Goal: Transaction & Acquisition: Purchase product/service

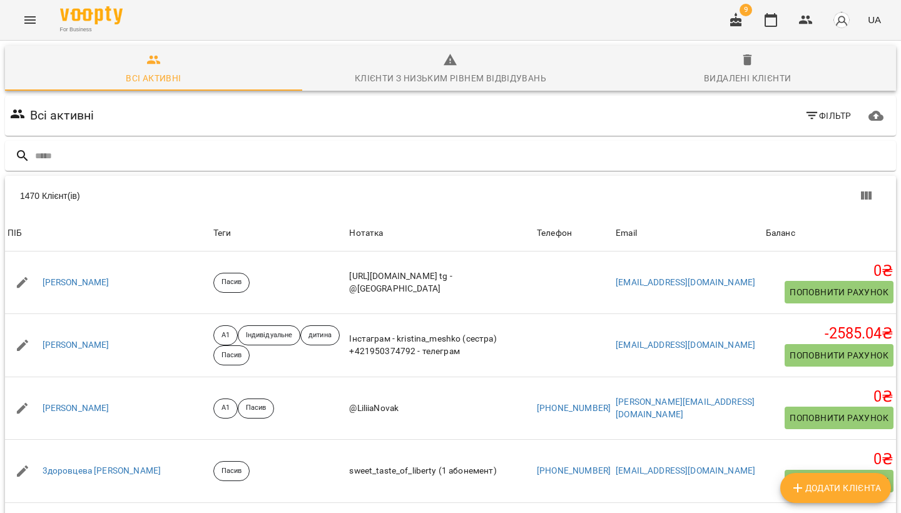
click at [30, 18] on icon "Menu" at bounding box center [29, 20] width 11 height 8
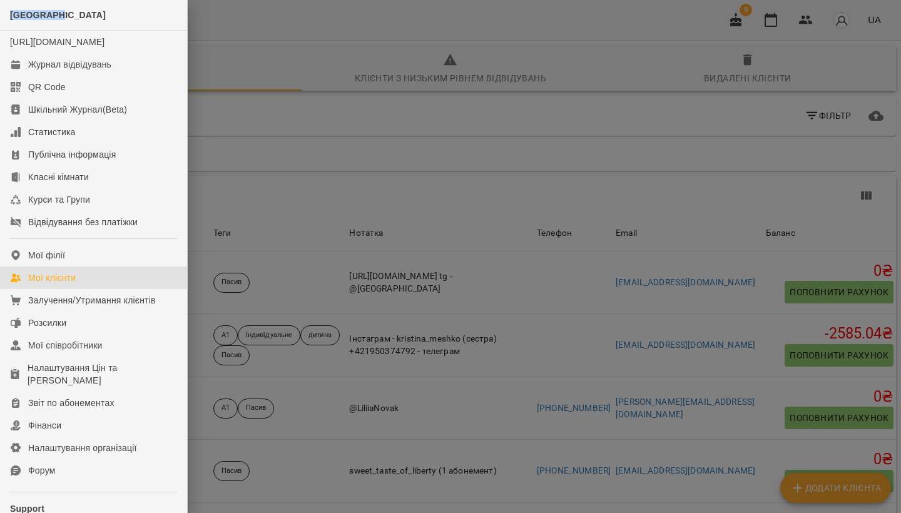
click at [30, 18] on span "[GEOGRAPHIC_DATA]" at bounding box center [58, 15] width 96 height 10
click at [55, 228] on div "Відвідування без платіжки" at bounding box center [83, 222] width 110 height 13
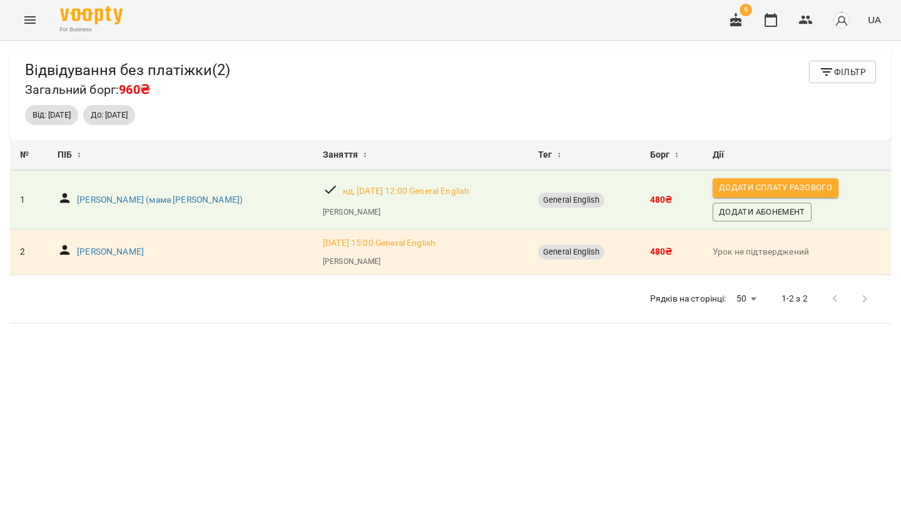
click at [28, 24] on icon "Menu" at bounding box center [30, 20] width 15 height 15
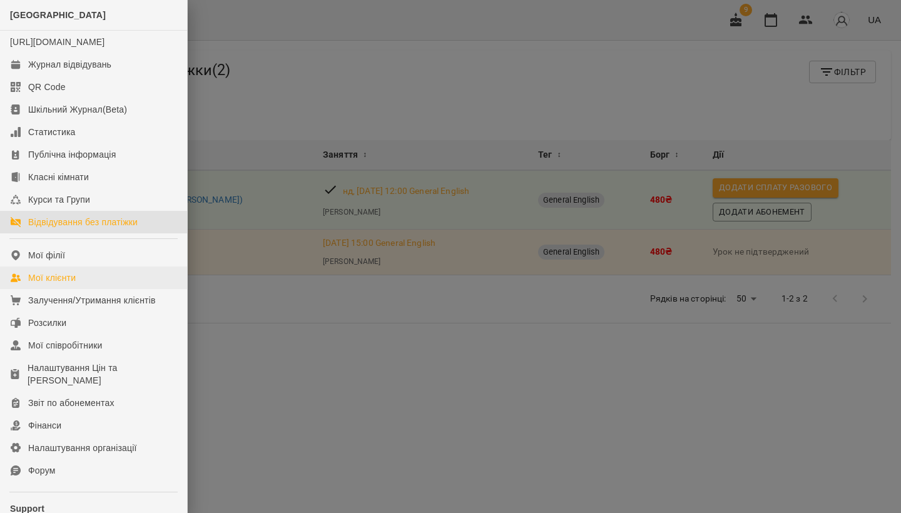
click at [53, 284] on div "Мої клієнти" at bounding box center [52, 278] width 48 height 13
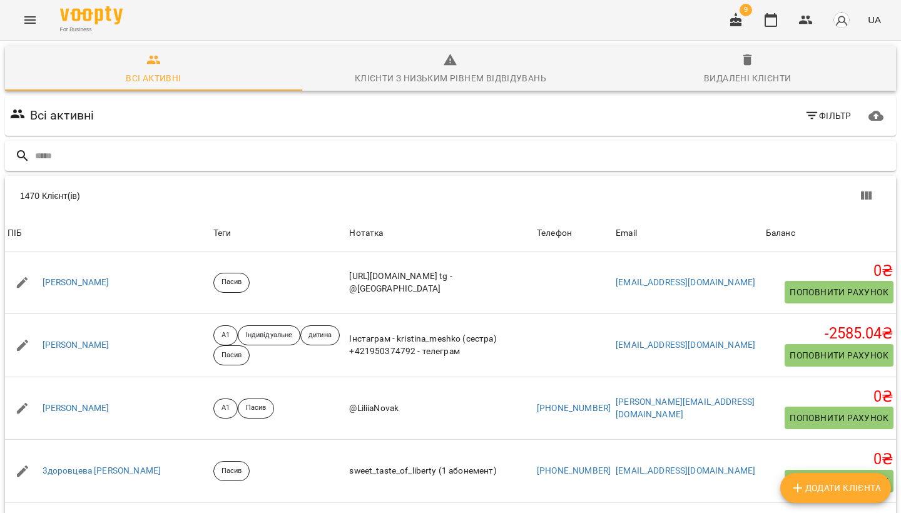
click at [287, 155] on input "text" at bounding box center [463, 156] width 856 height 21
click at [424, 155] on input "text" at bounding box center [463, 156] width 856 height 21
click at [153, 159] on input "text" at bounding box center [463, 156] width 856 height 21
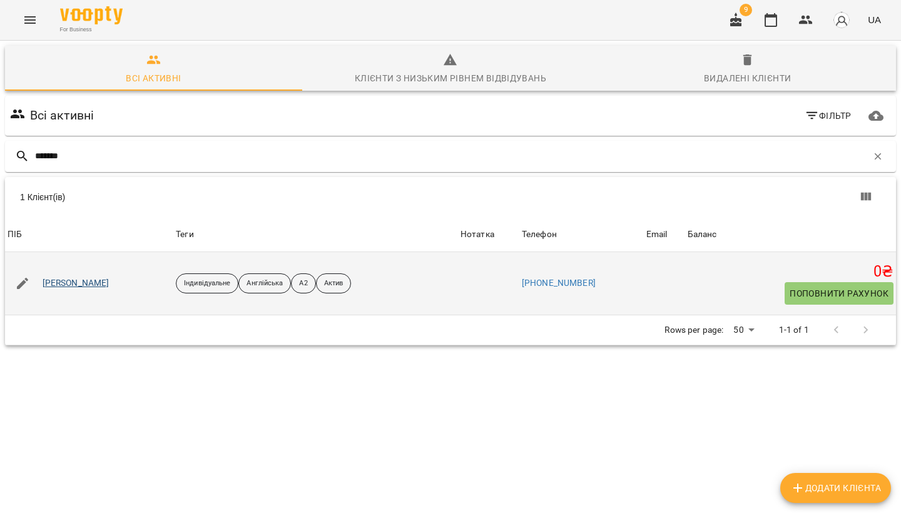
type input "*******"
click at [110, 284] on link "Довгаль Тетяна Валеріївна" at bounding box center [76, 283] width 67 height 13
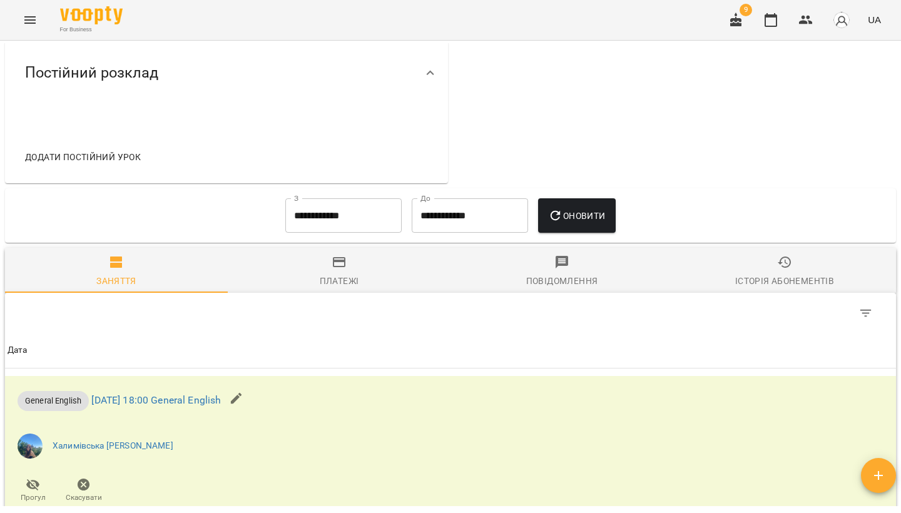
click at [638, 271] on span "Історія абонементів" at bounding box center [785, 272] width 208 height 34
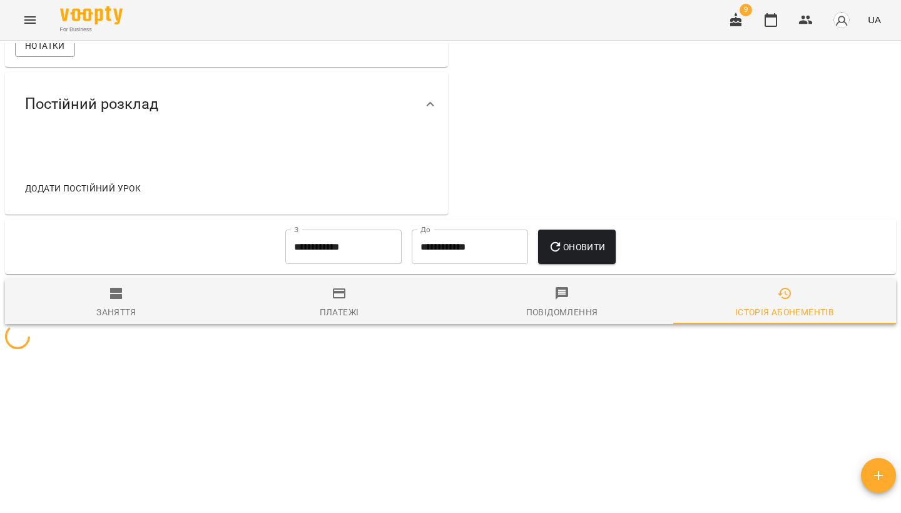
scroll to position [419, 0]
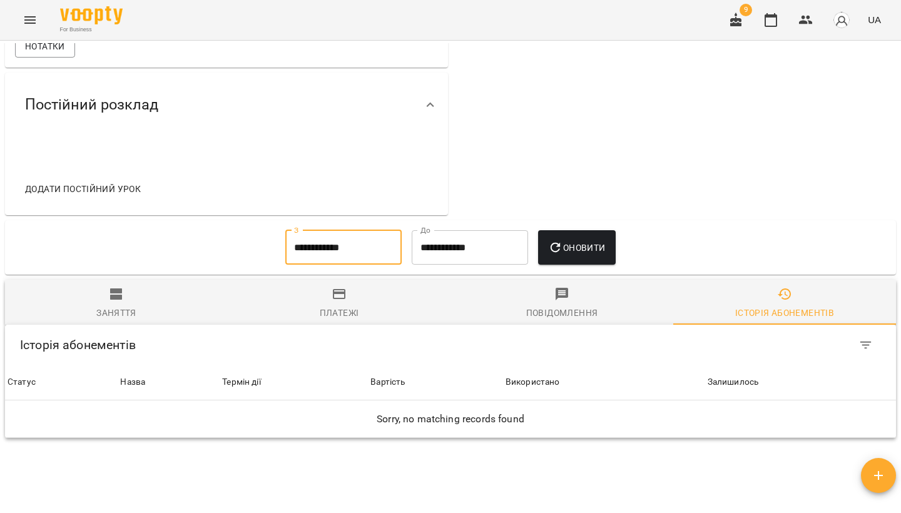
click at [331, 247] on input "**********" at bounding box center [343, 247] width 116 height 35
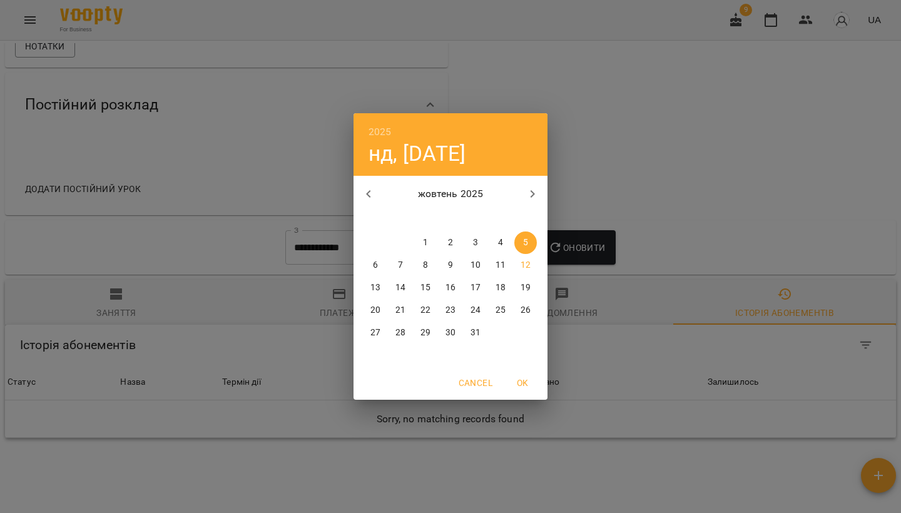
click at [367, 193] on icon "button" at bounding box center [368, 194] width 15 height 15
click at [528, 195] on icon "button" at bounding box center [532, 194] width 15 height 15
click at [373, 241] on p "1" at bounding box center [375, 243] width 5 height 13
type input "**********"
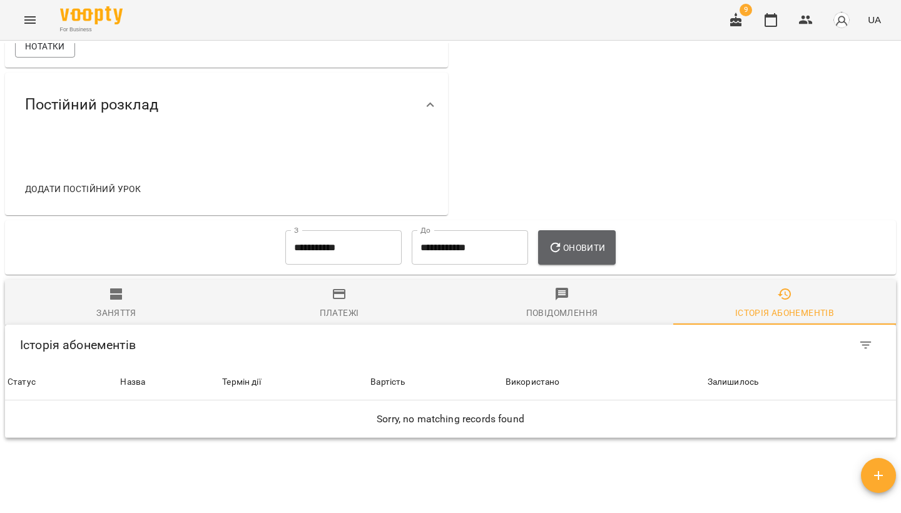
click at [580, 253] on span "Оновити" at bounding box center [576, 247] width 57 height 15
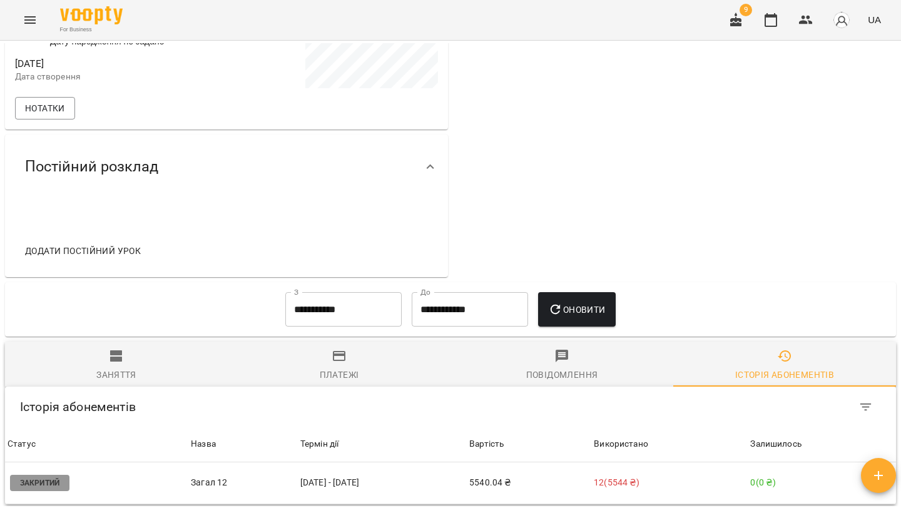
scroll to position [432, 0]
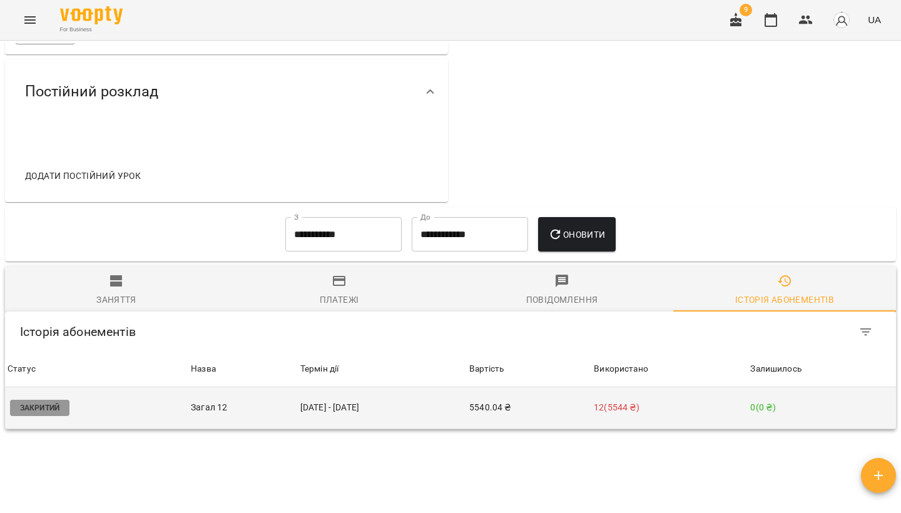
click at [215, 405] on p "Загал 12" at bounding box center [243, 407] width 105 height 13
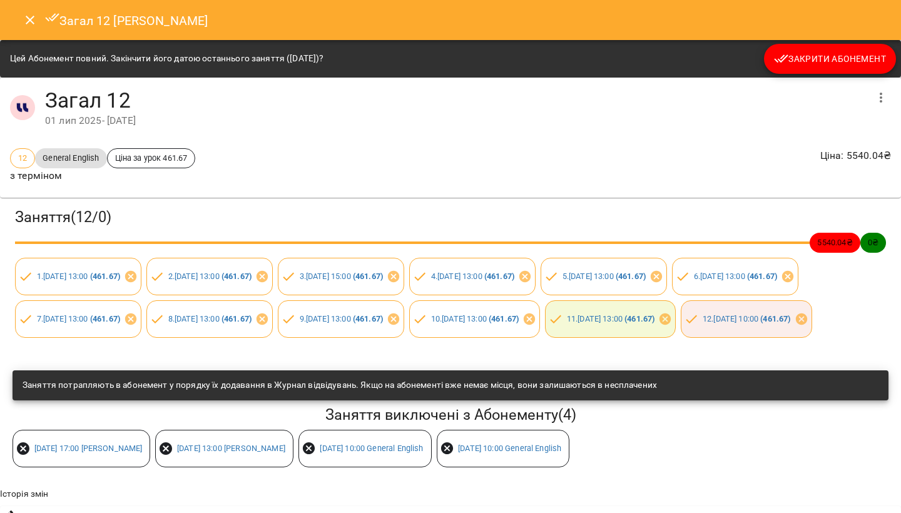
click at [28, 22] on icon "Close" at bounding box center [30, 20] width 9 height 9
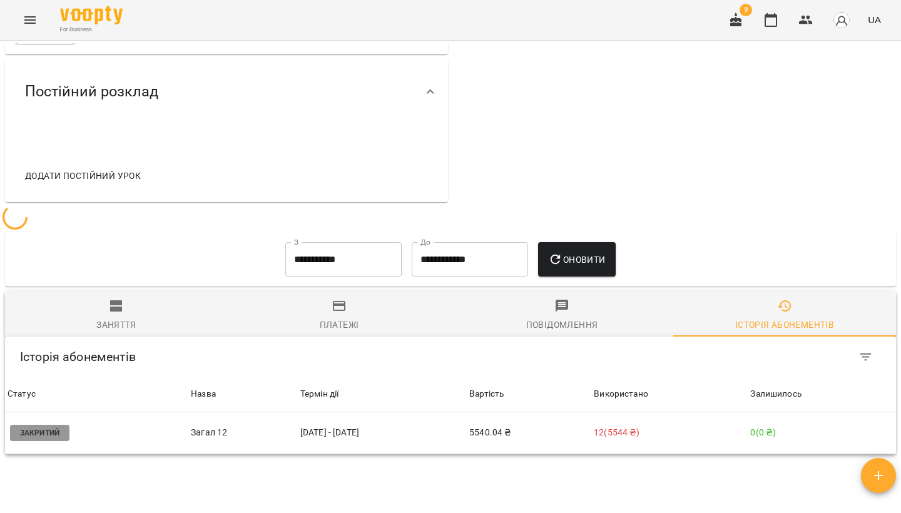
scroll to position [419, 0]
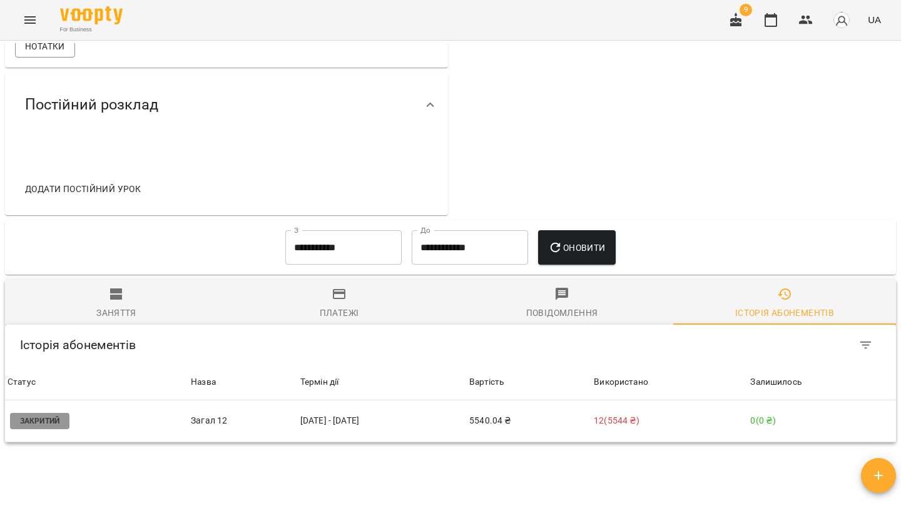
click at [105, 279] on div "Заняття Платежі Повідомлення Історія абонементів Історія абонементів Історія аб…" at bounding box center [451, 361] width 896 height 168
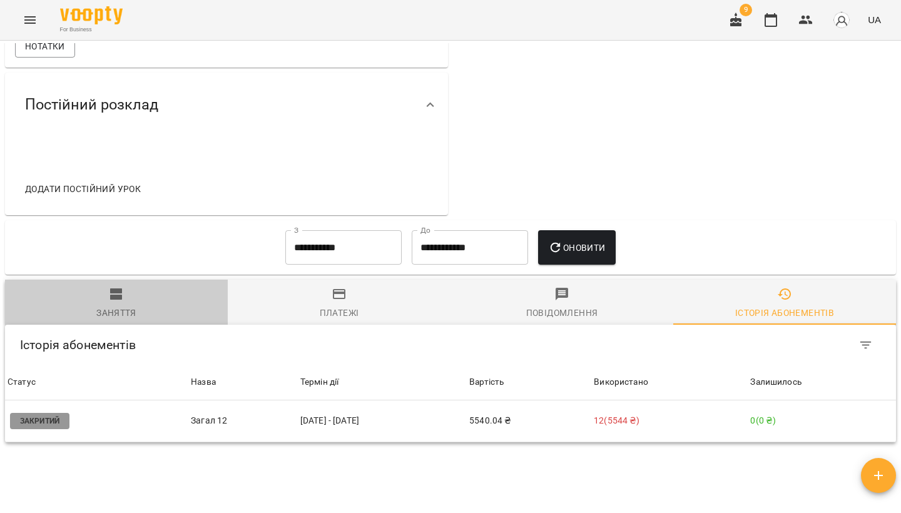
click at [121, 306] on div "Заняття" at bounding box center [116, 312] width 40 height 15
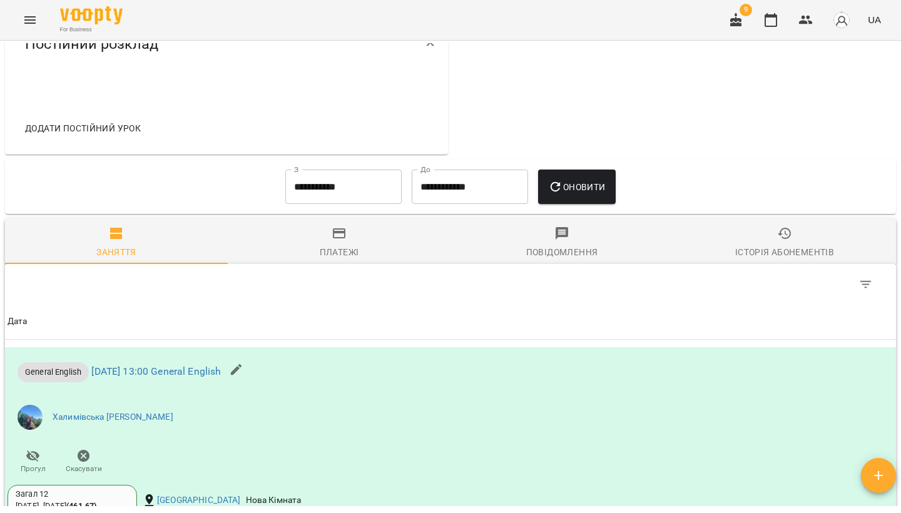
click at [638, 229] on span "Історія абонементів" at bounding box center [785, 243] width 208 height 34
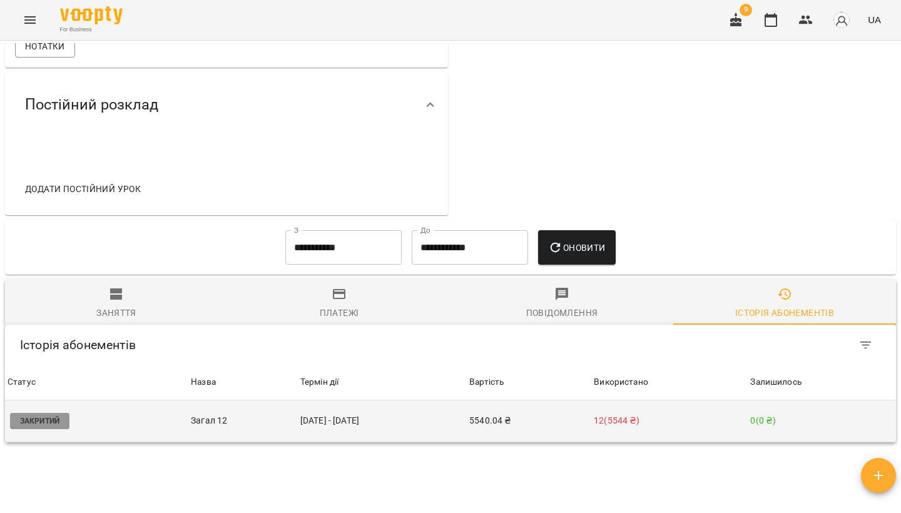
click at [428, 416] on td "01 лип - 15 вер" at bounding box center [382, 422] width 169 height 42
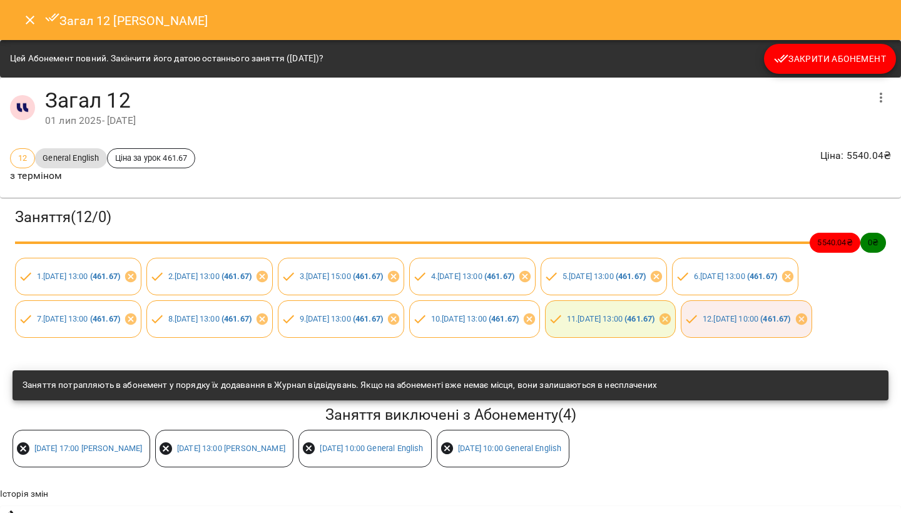
click at [638, 59] on icon "button" at bounding box center [781, 58] width 15 height 15
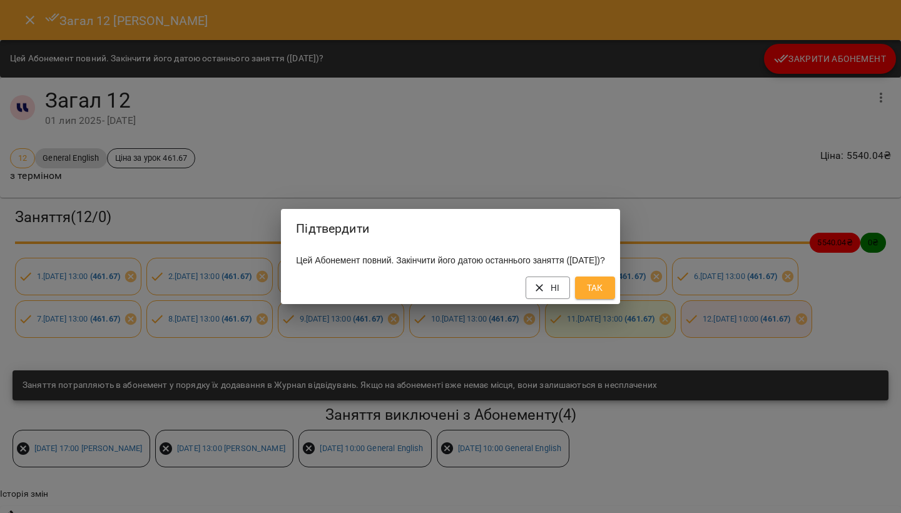
click at [605, 293] on span "Так" at bounding box center [595, 287] width 20 height 15
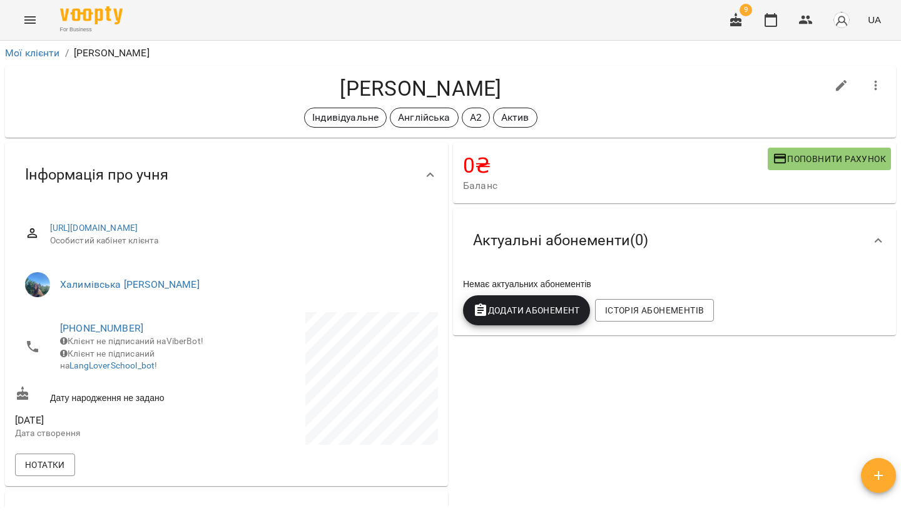
scroll to position [0, 0]
click at [508, 309] on span "Додати Абонемент" at bounding box center [526, 310] width 107 height 15
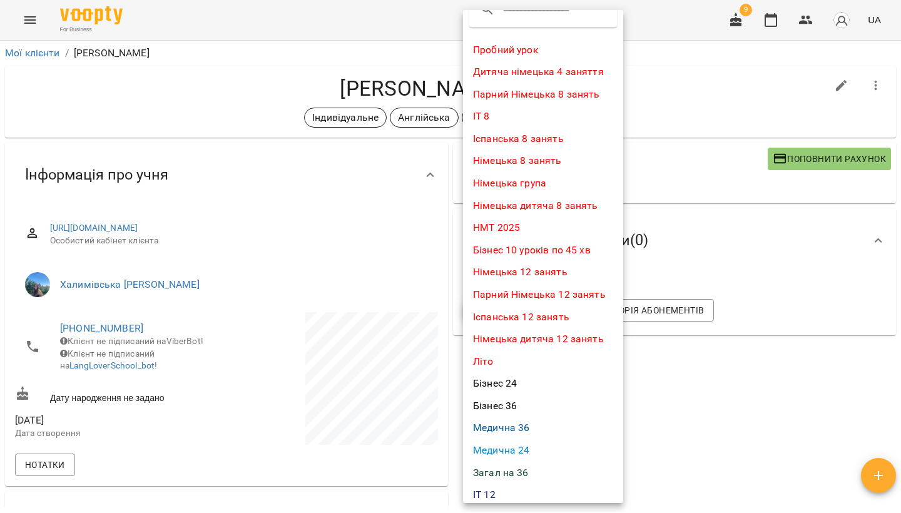
scroll to position [38, 0]
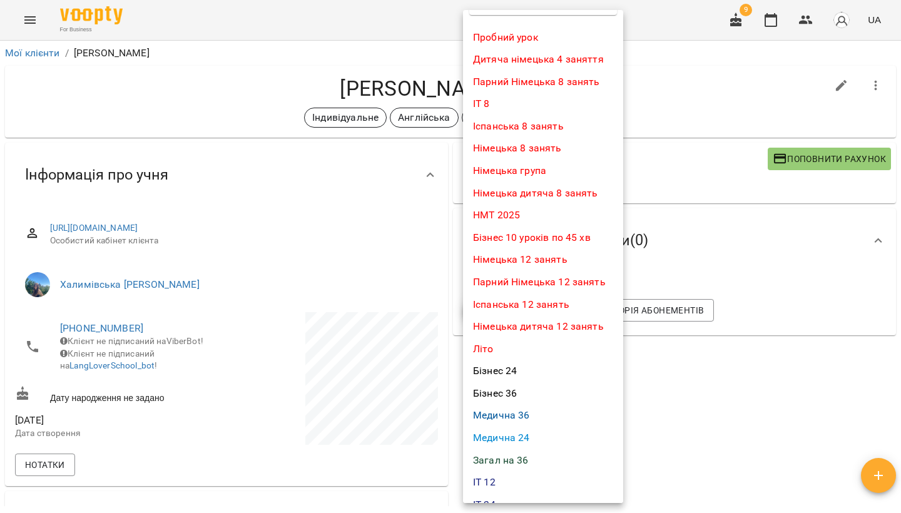
click at [509, 450] on li "Загал на 36" at bounding box center [543, 460] width 160 height 23
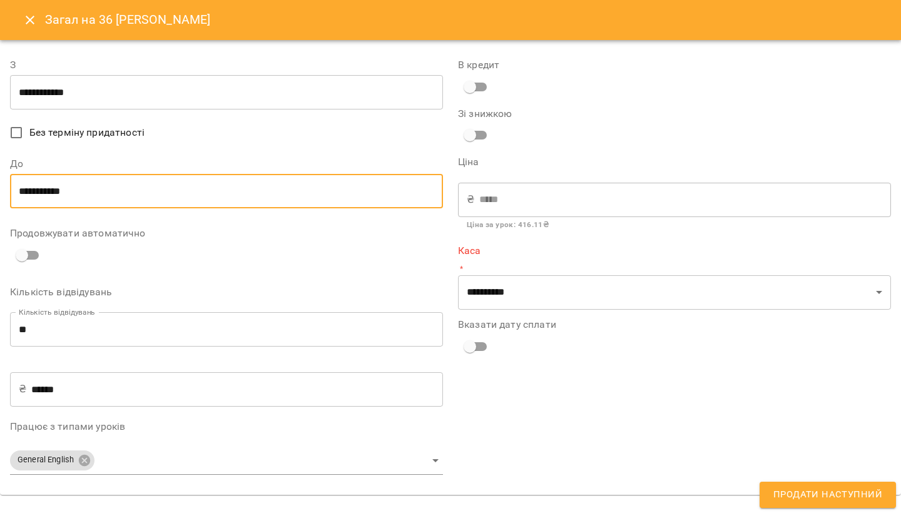
click at [118, 189] on input "**********" at bounding box center [226, 191] width 433 height 35
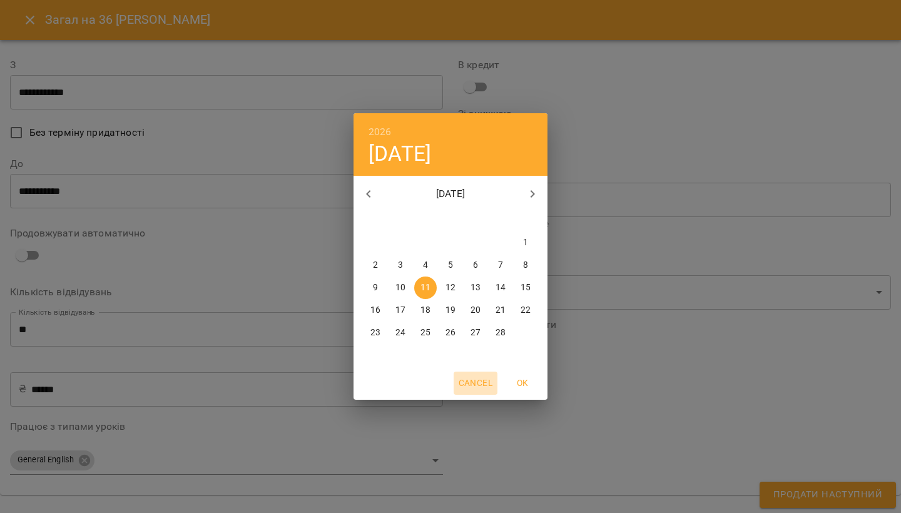
click at [472, 379] on span "Cancel" at bounding box center [476, 383] width 34 height 15
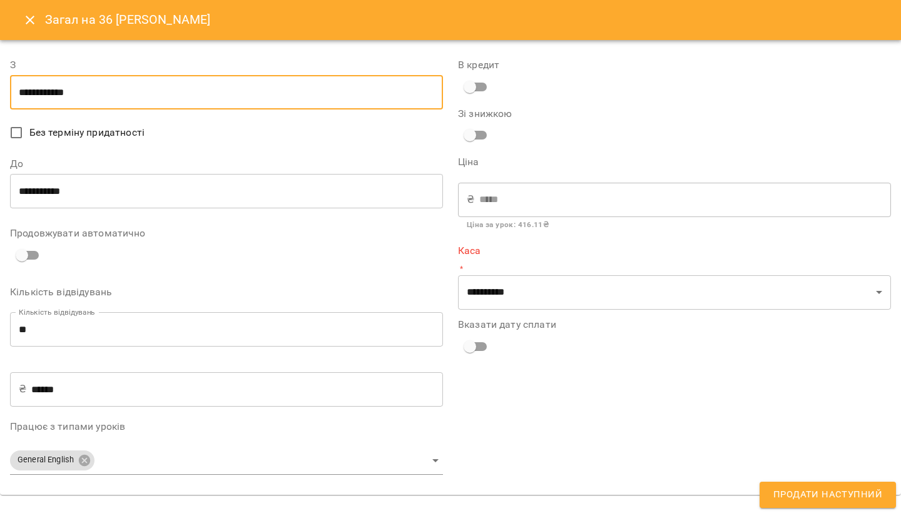
click at [46, 87] on input "**********" at bounding box center [226, 92] width 433 height 35
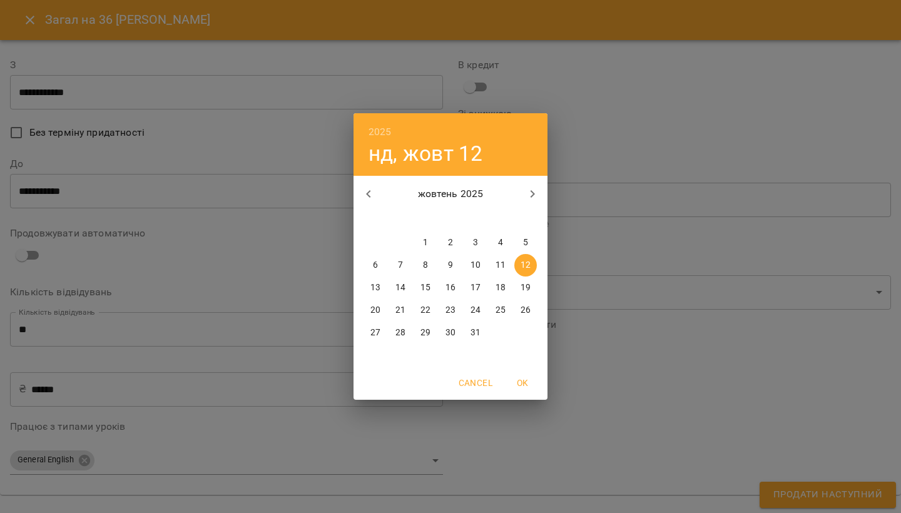
click at [404, 291] on p "14" at bounding box center [401, 288] width 10 height 13
type input "**********"
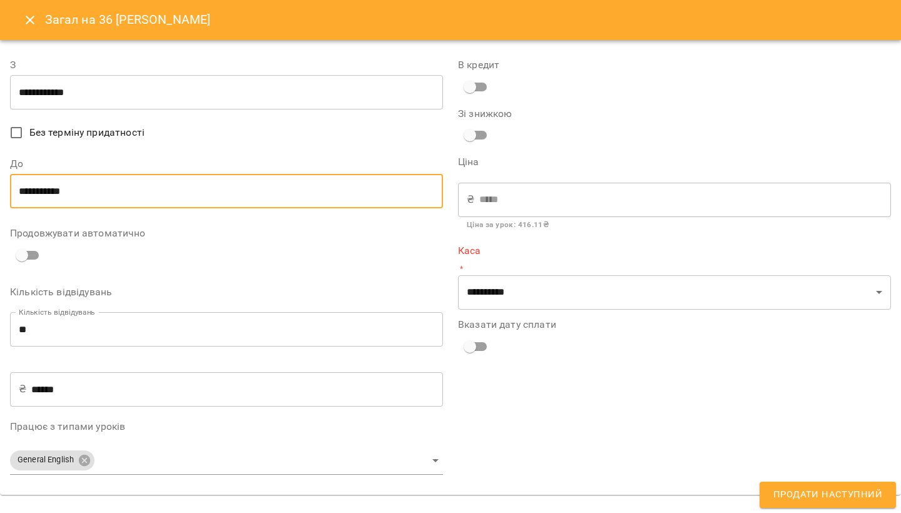
click at [157, 194] on input "**********" at bounding box center [226, 191] width 433 height 35
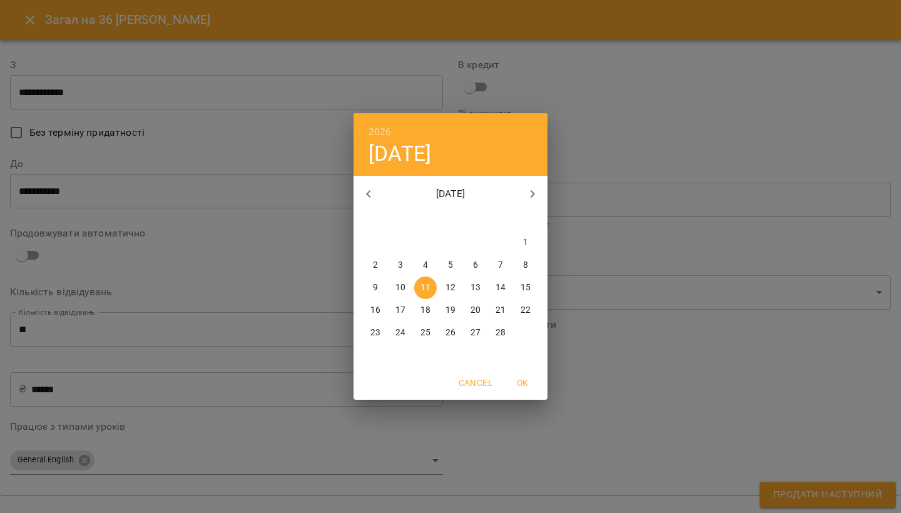
click at [480, 288] on p "13" at bounding box center [476, 288] width 10 height 13
type input "**********"
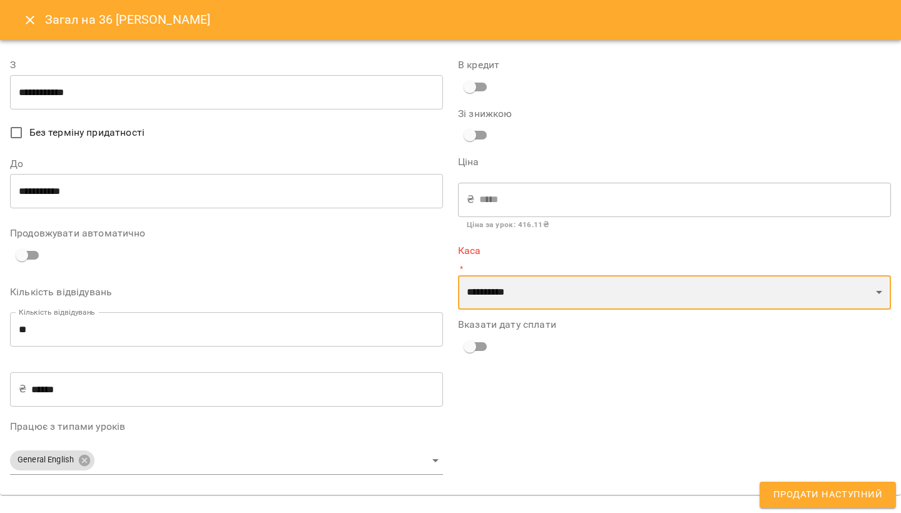
select select "****"
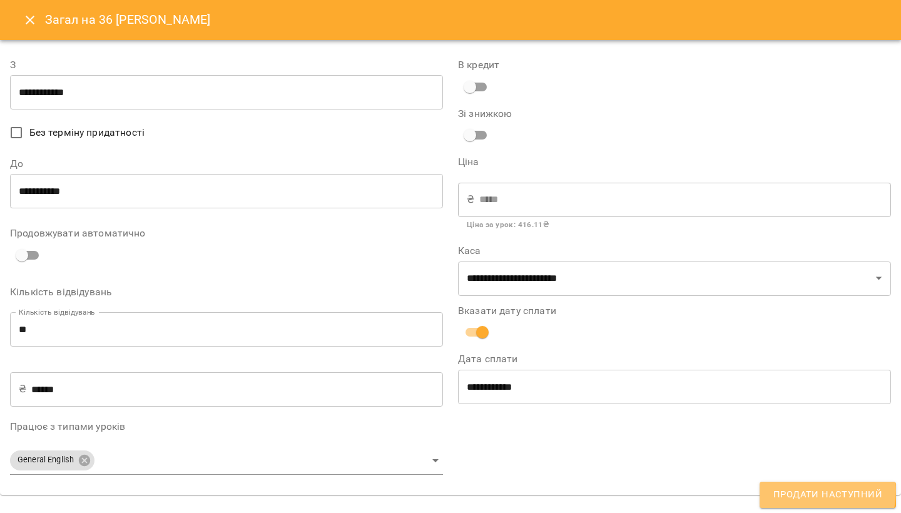
click at [638, 450] on span "Продати наступний" at bounding box center [828, 495] width 109 height 16
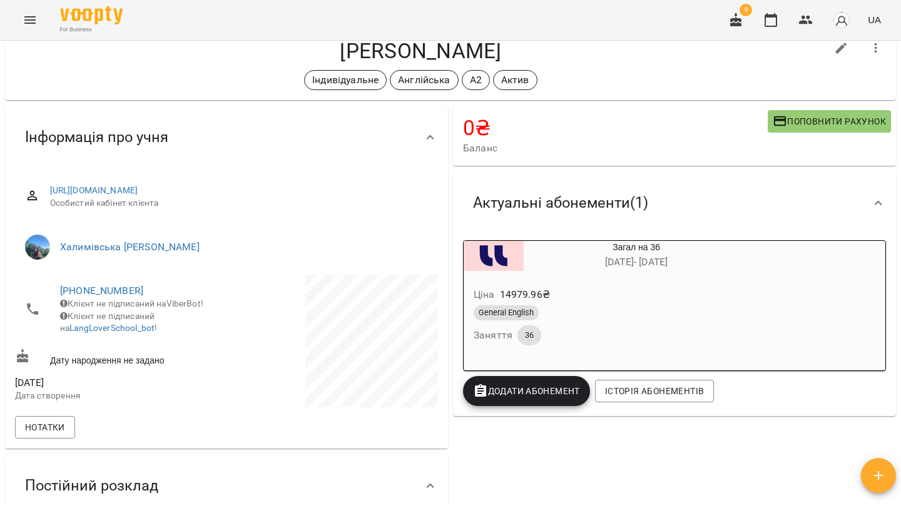
scroll to position [0, 0]
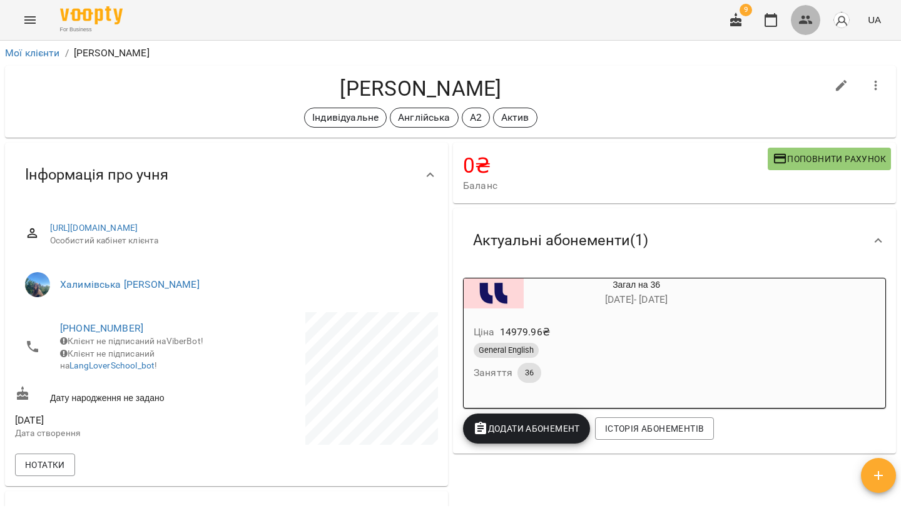
click at [638, 24] on icon "button" at bounding box center [806, 20] width 14 height 9
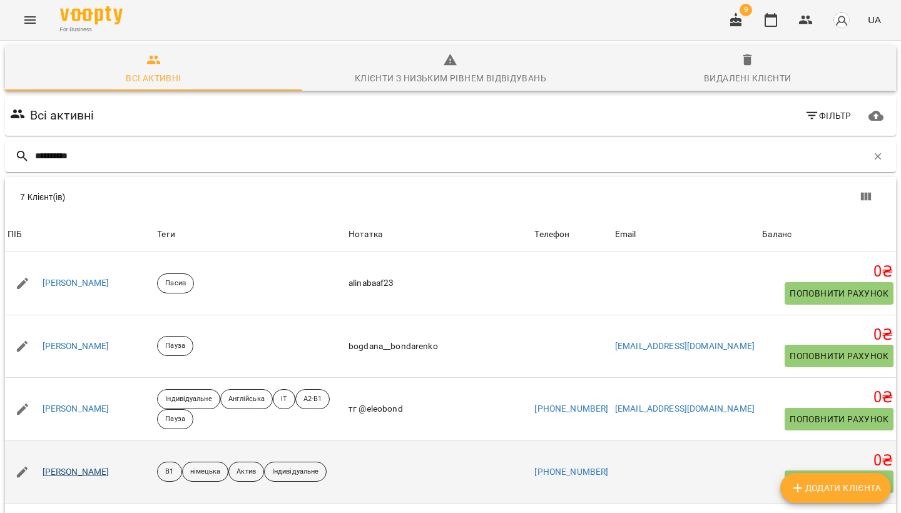
type input "**********"
click at [110, 450] on link "Бондаренко Марина Сергіївна" at bounding box center [76, 472] width 67 height 13
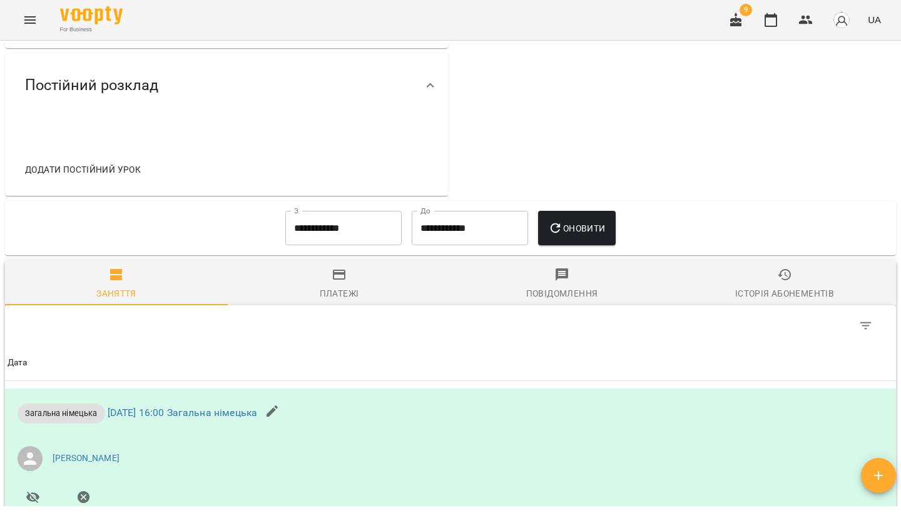
scroll to position [513, 0]
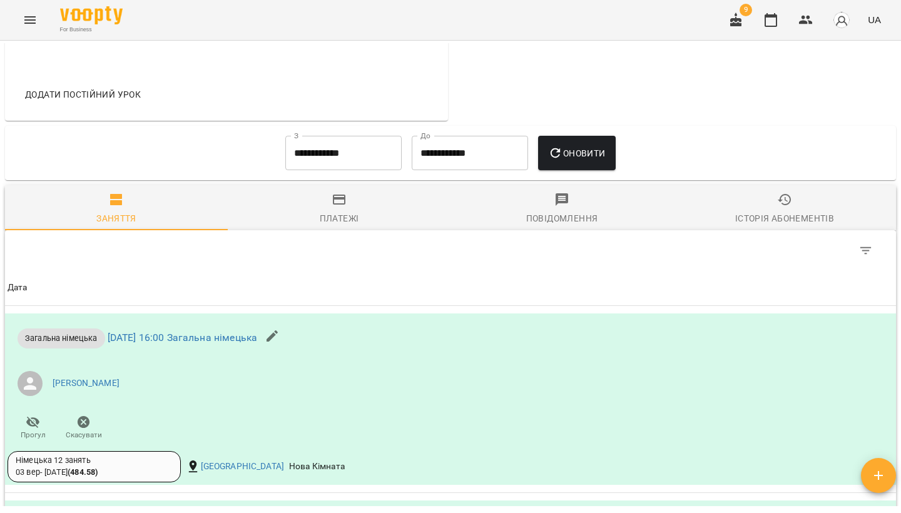
click at [638, 198] on icon "button" at bounding box center [785, 199] width 15 height 15
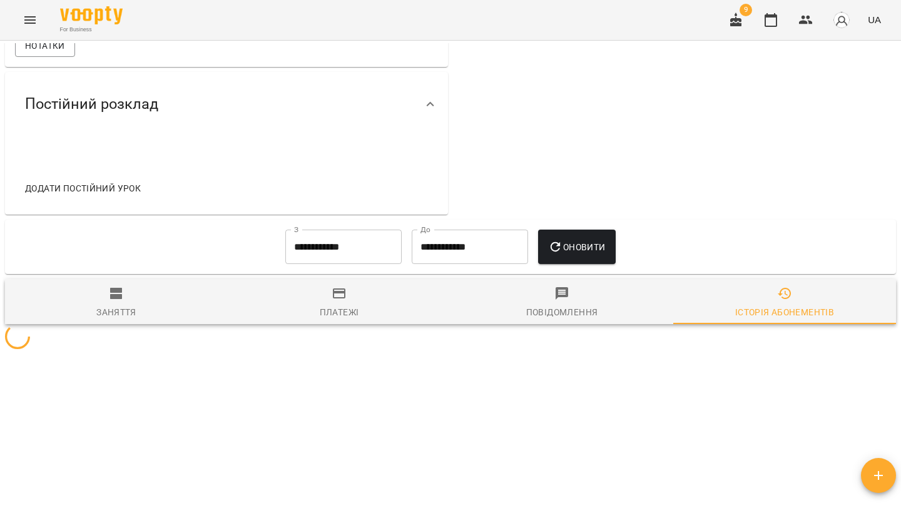
scroll to position [419, 0]
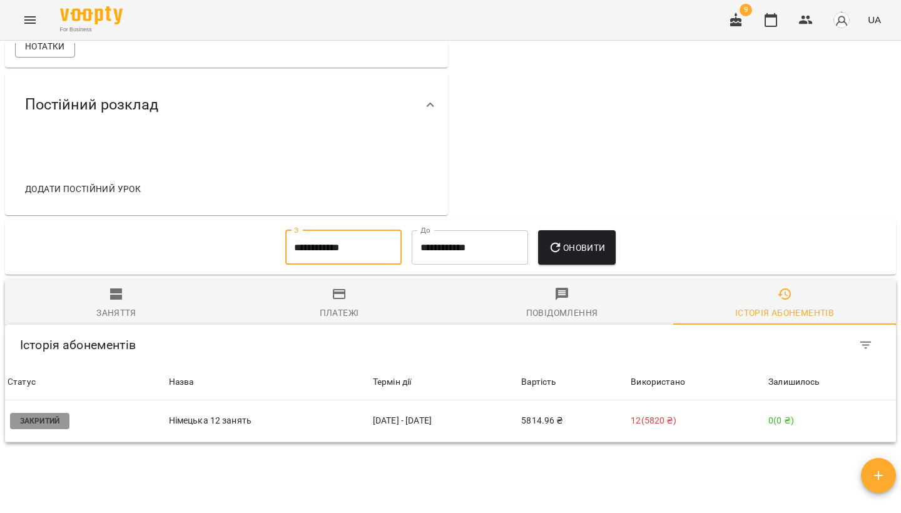
click at [341, 251] on input "**********" at bounding box center [343, 247] width 116 height 35
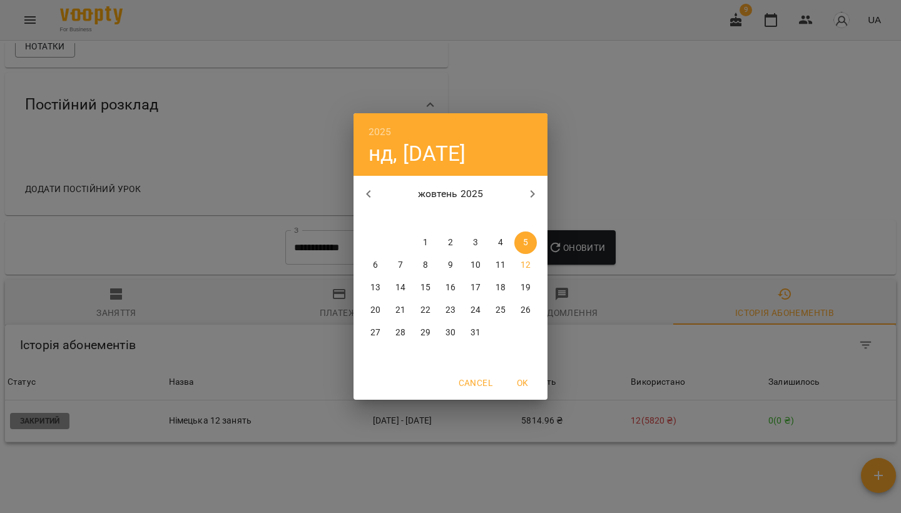
click at [372, 187] on button "button" at bounding box center [369, 194] width 30 height 30
drag, startPoint x: 475, startPoint y: 379, endPoint x: 464, endPoint y: 394, distance: 18.9
click at [475, 380] on span "Cancel" at bounding box center [476, 383] width 34 height 15
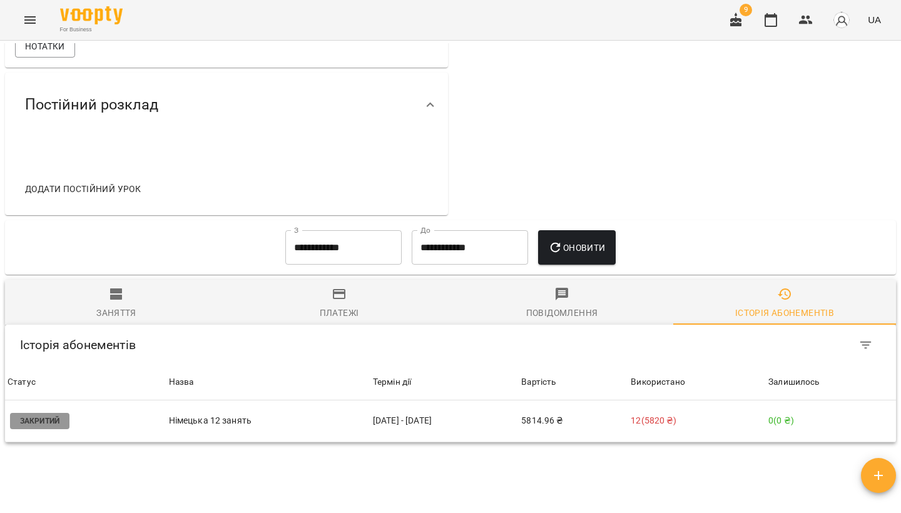
drag, startPoint x: 473, startPoint y: 380, endPoint x: 440, endPoint y: 389, distance: 34.5
click at [440, 389] on div "Термін дії" at bounding box center [444, 382] width 143 height 15
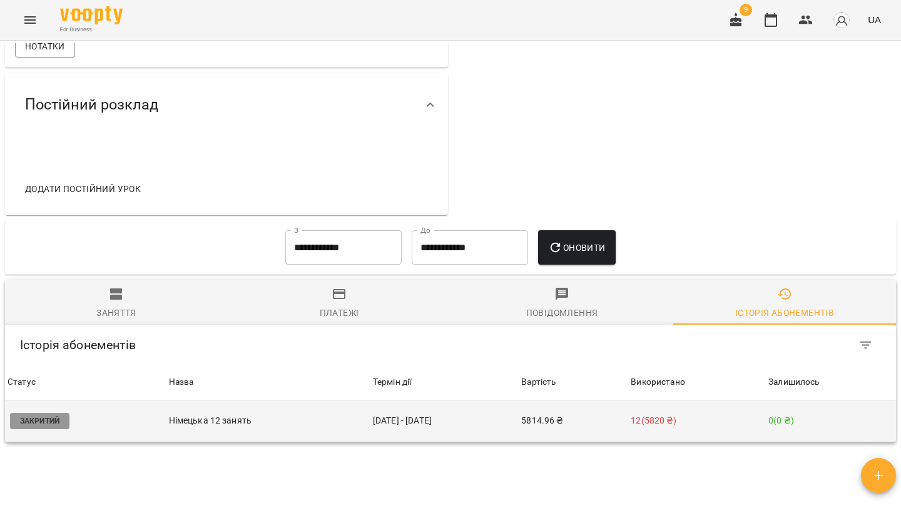
click at [254, 415] on p "Німецька 12 занять" at bounding box center [268, 420] width 199 height 13
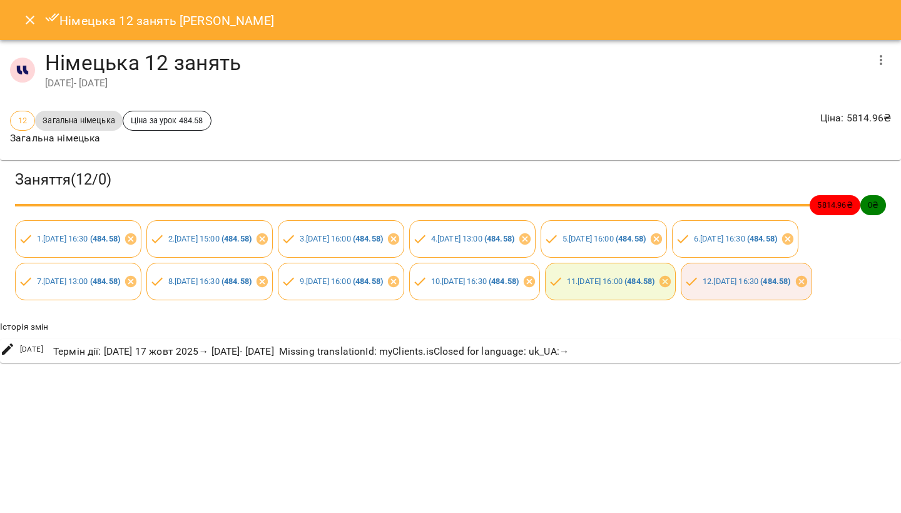
click at [29, 24] on icon "Close" at bounding box center [30, 20] width 15 height 15
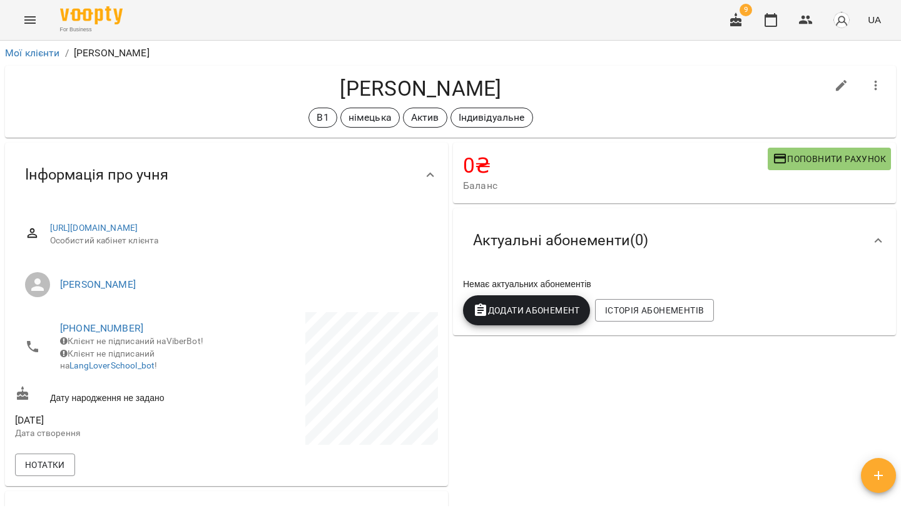
scroll to position [0, 0]
click at [509, 309] on span "Додати Абонемент" at bounding box center [526, 310] width 107 height 15
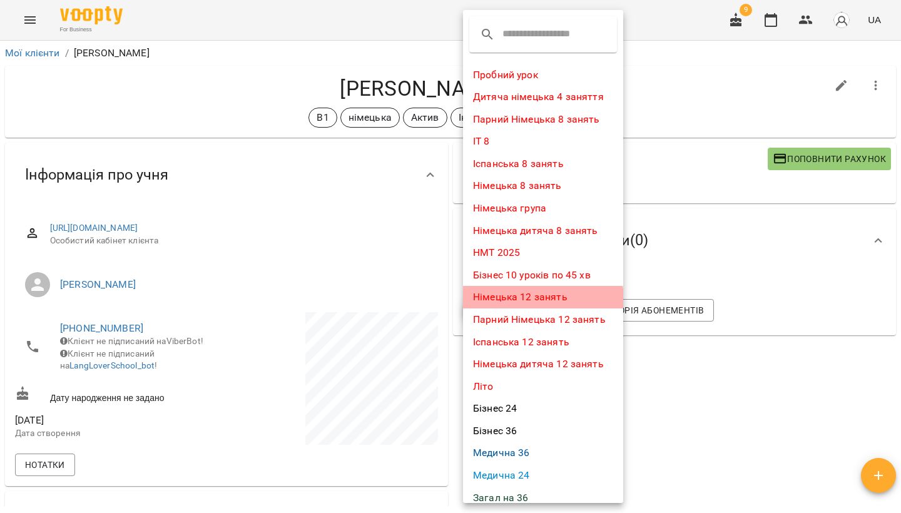
click at [529, 297] on li "Німецька 12 занять" at bounding box center [543, 297] width 160 height 23
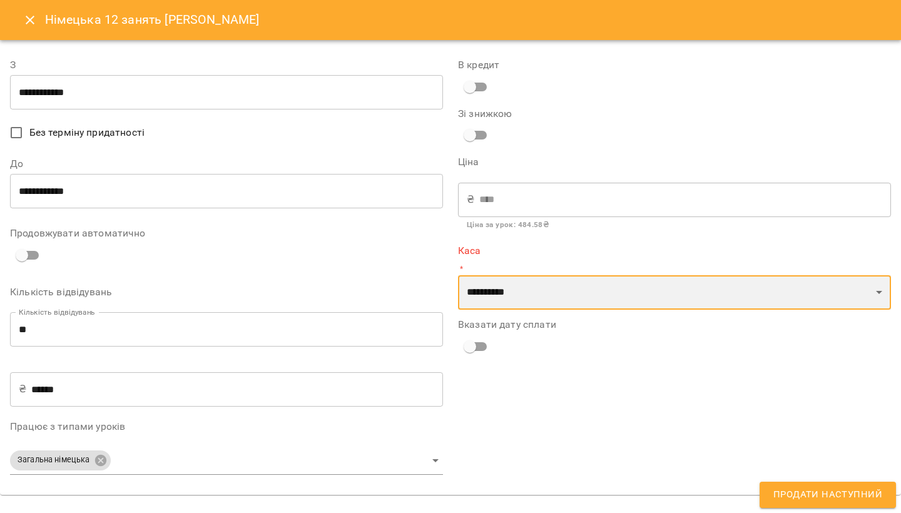
select select "****"
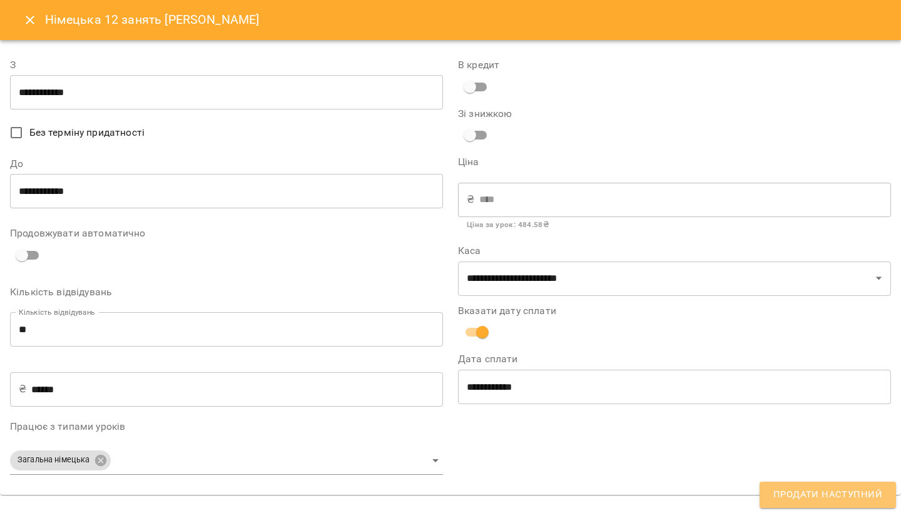
click at [638, 450] on span "Продати наступний" at bounding box center [828, 495] width 109 height 16
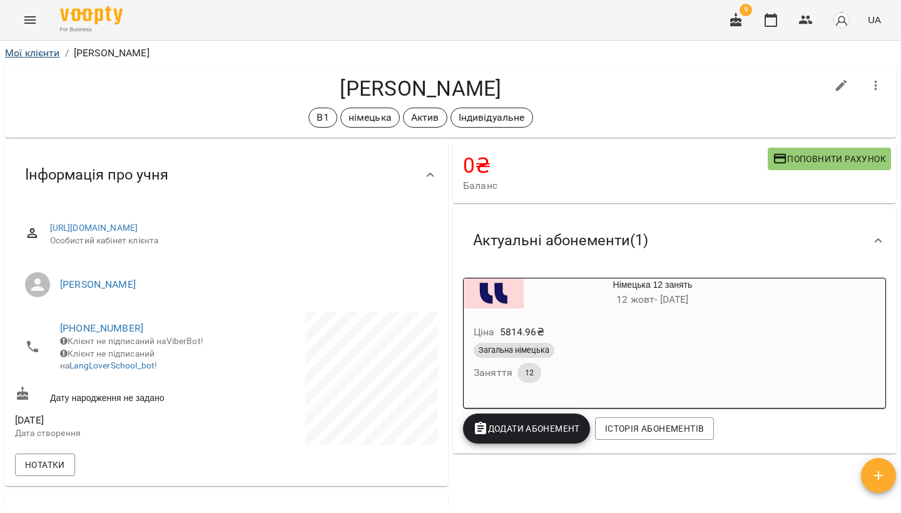
click at [38, 54] on link "Мої клієнти" at bounding box center [32, 53] width 55 height 12
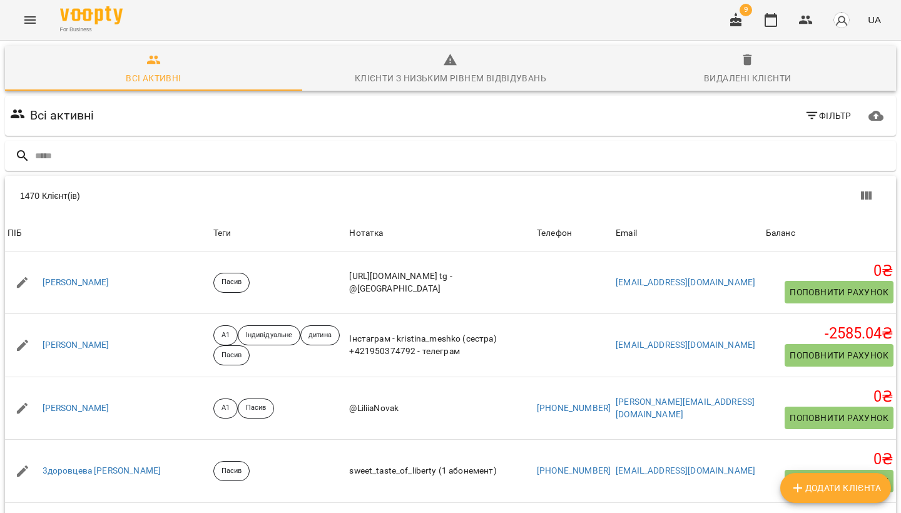
click at [32, 23] on icon "Menu" at bounding box center [29, 20] width 11 height 8
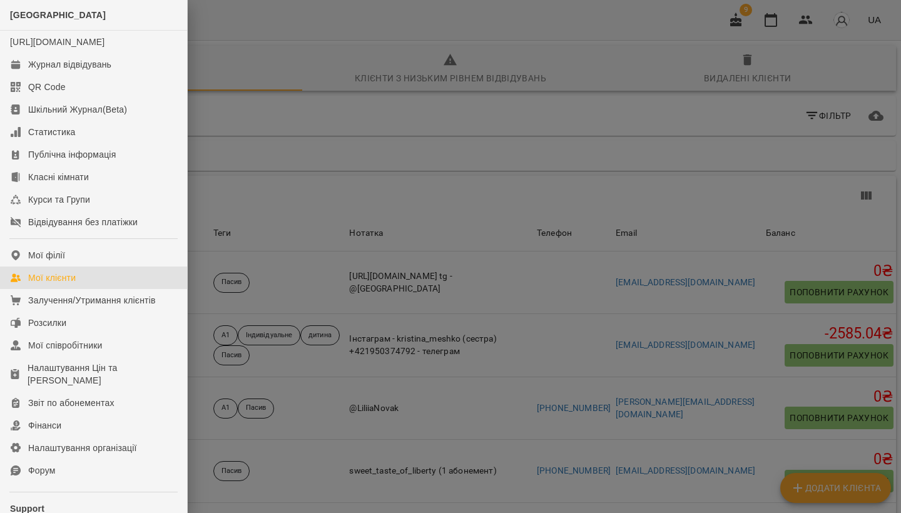
click at [90, 409] on div "Звіт по абонементах" at bounding box center [71, 403] width 86 height 13
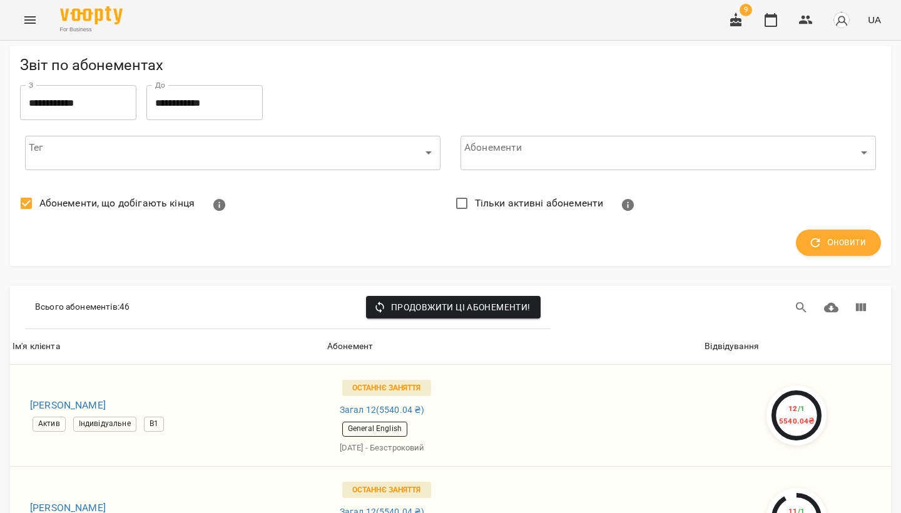
scroll to position [4597, 0]
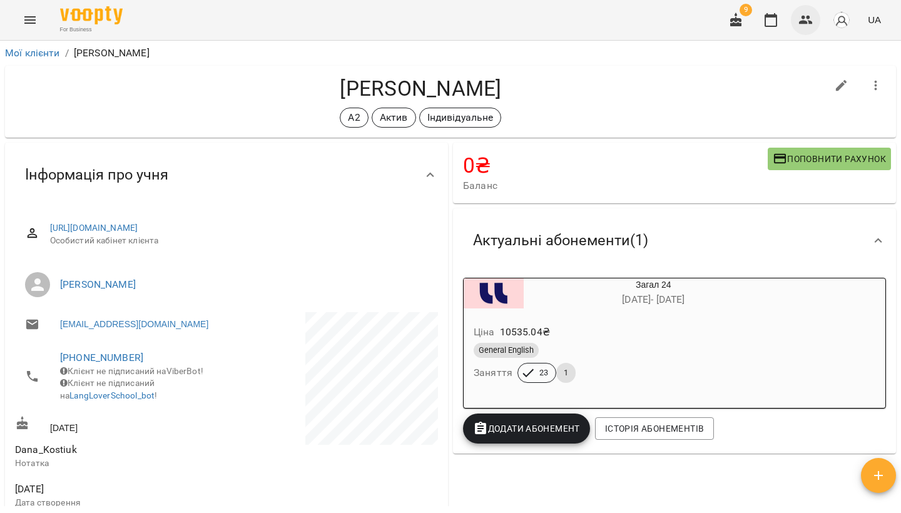
click at [803, 21] on icon "button" at bounding box center [806, 20] width 14 height 9
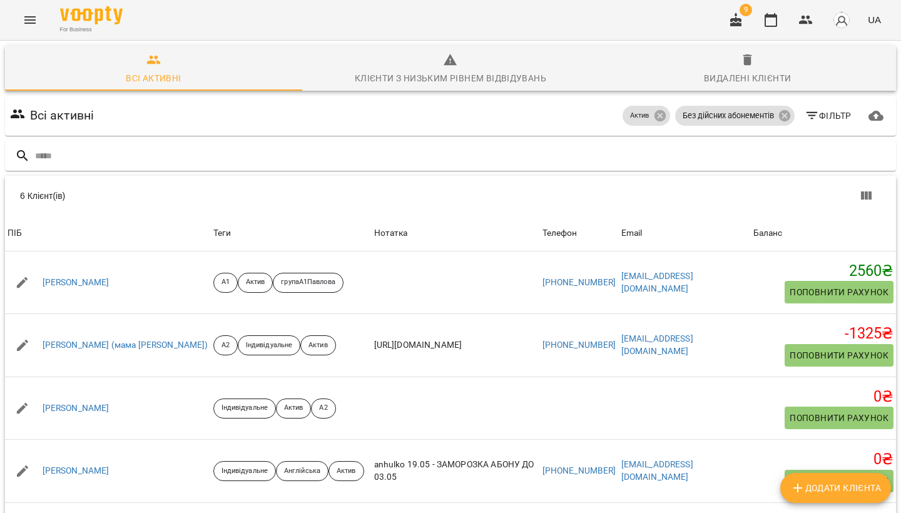
click at [827, 114] on span "Фільтр" at bounding box center [828, 115] width 47 height 15
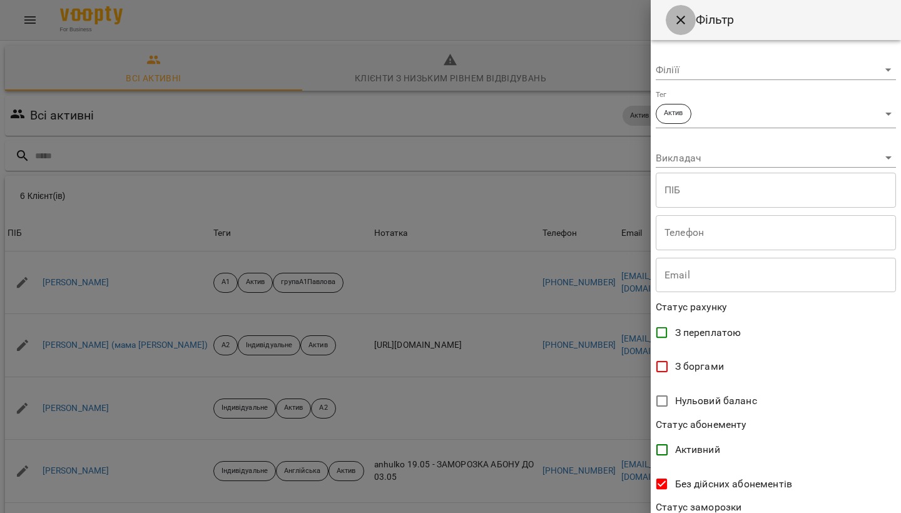
click at [678, 18] on icon "Close" at bounding box center [681, 20] width 9 height 9
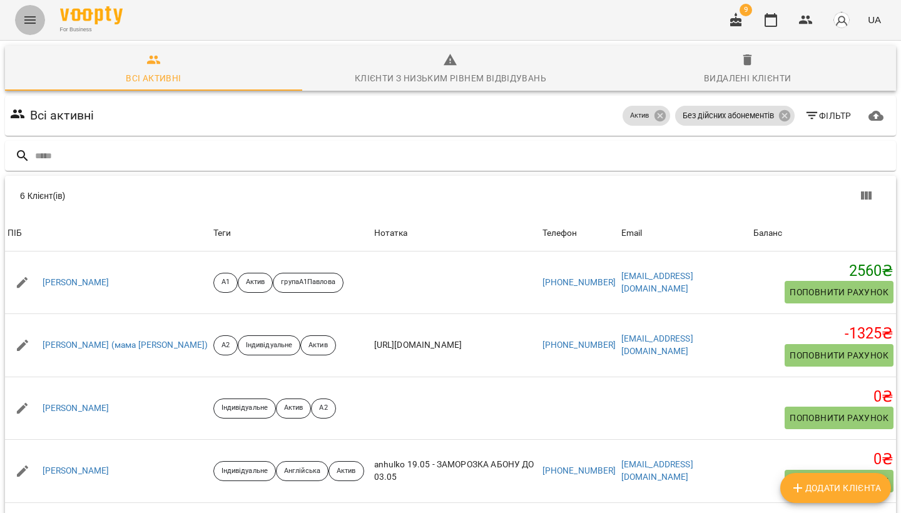
click at [23, 24] on icon "Menu" at bounding box center [30, 20] width 15 height 15
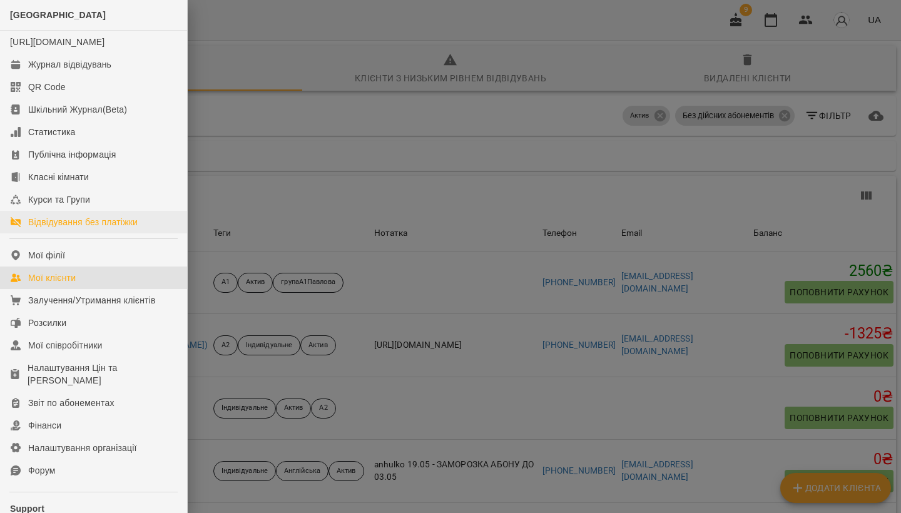
click at [54, 228] on div "Відвідування без платіжки" at bounding box center [83, 222] width 110 height 13
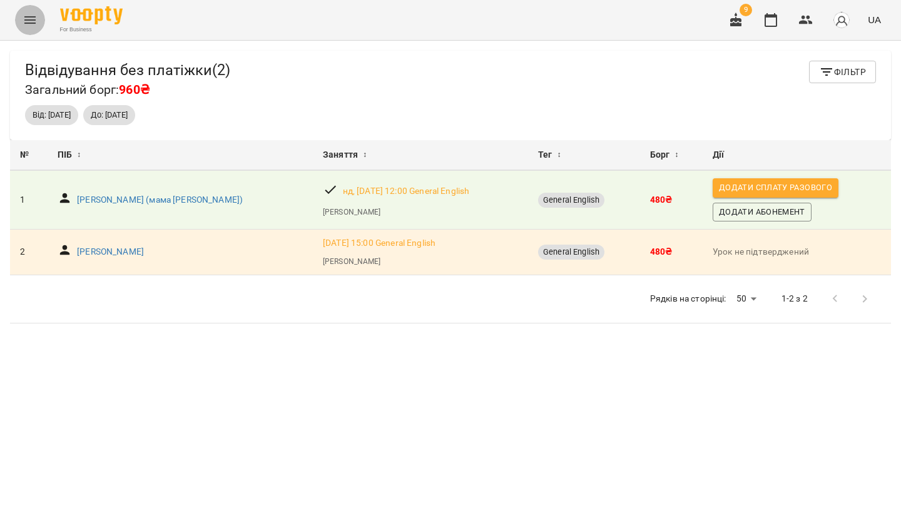
click at [33, 28] on button "Menu" at bounding box center [30, 20] width 30 height 30
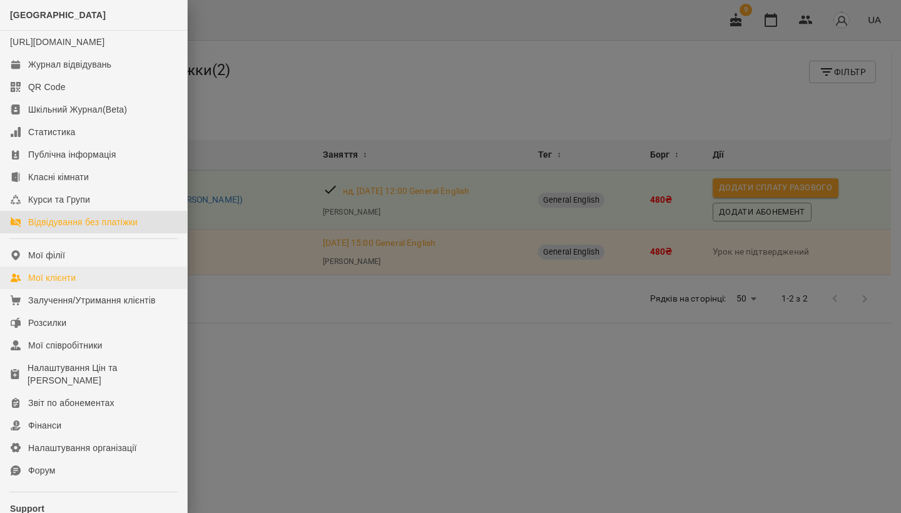
click at [98, 289] on link "Мої клієнти" at bounding box center [93, 278] width 187 height 23
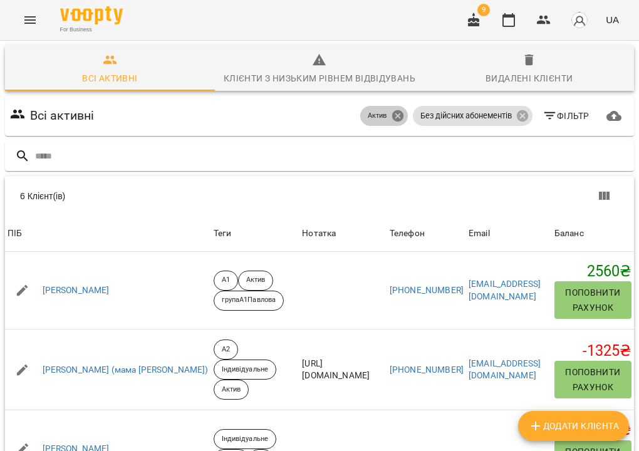
click at [404, 116] on icon at bounding box center [398, 116] width 14 height 14
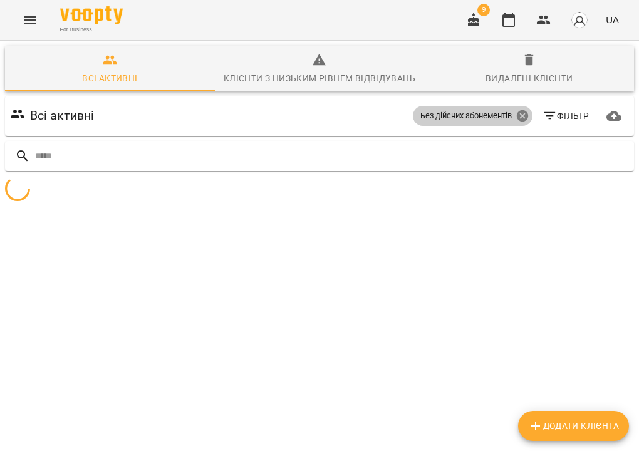
click at [521, 117] on icon at bounding box center [522, 116] width 14 height 14
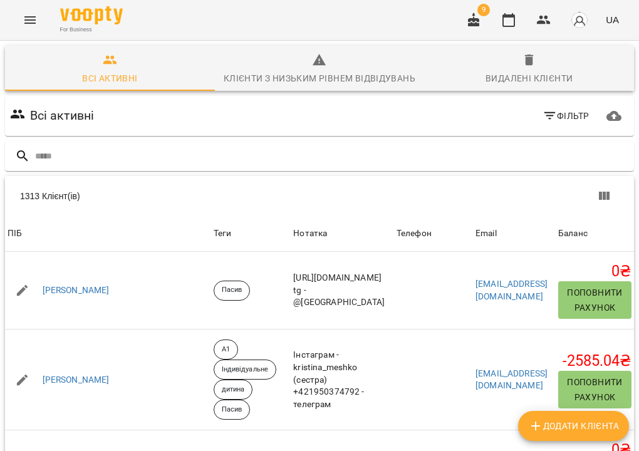
click at [522, 117] on div "Всі активні Фільтр" at bounding box center [320, 115] width 624 height 35
click at [381, 150] on input "text" at bounding box center [331, 156] width 593 height 21
click at [71, 152] on input "text" at bounding box center [331, 156] width 593 height 21
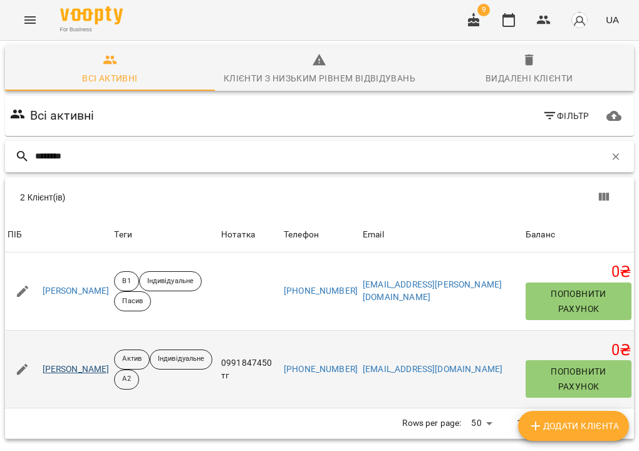
type input "********"
click at [91, 368] on link "[PERSON_NAME]" at bounding box center [76, 369] width 67 height 13
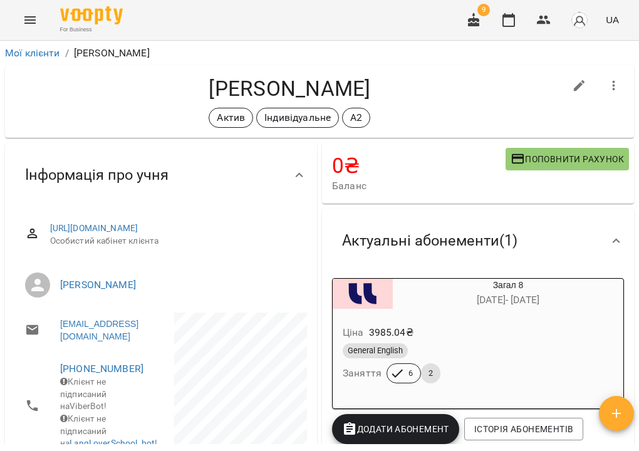
scroll to position [50, 0]
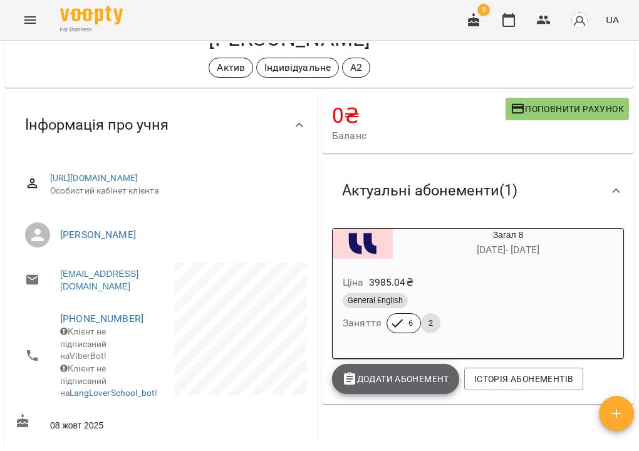
click at [399, 378] on span "Додати Абонемент" at bounding box center [395, 378] width 107 height 15
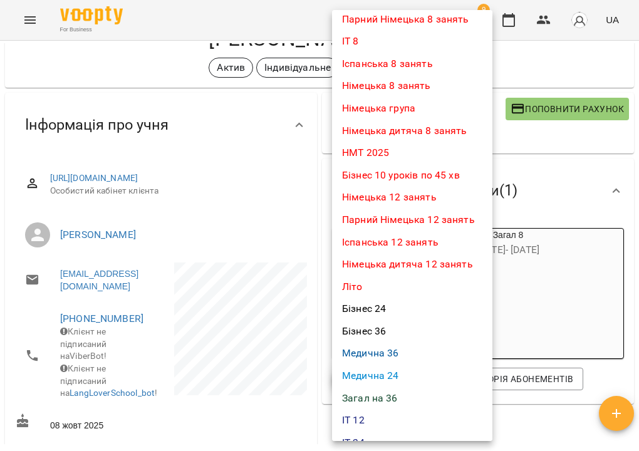
scroll to position [113, 0]
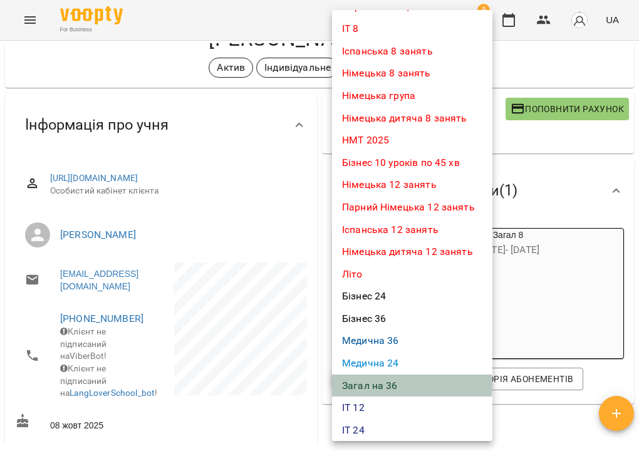
click at [386, 378] on li "Загал на 36" at bounding box center [412, 385] width 160 height 23
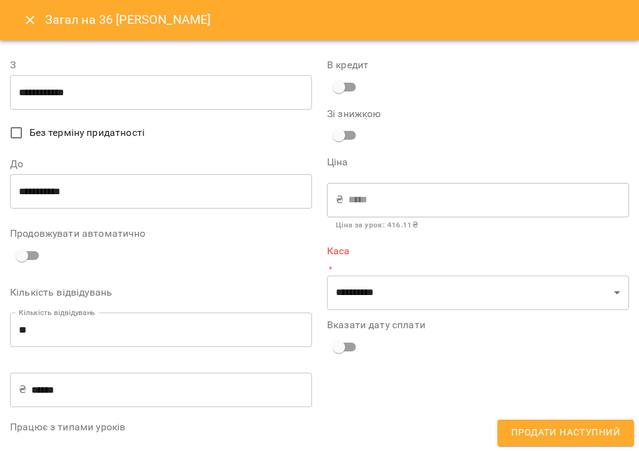
click at [111, 91] on input "**********" at bounding box center [161, 92] width 302 height 35
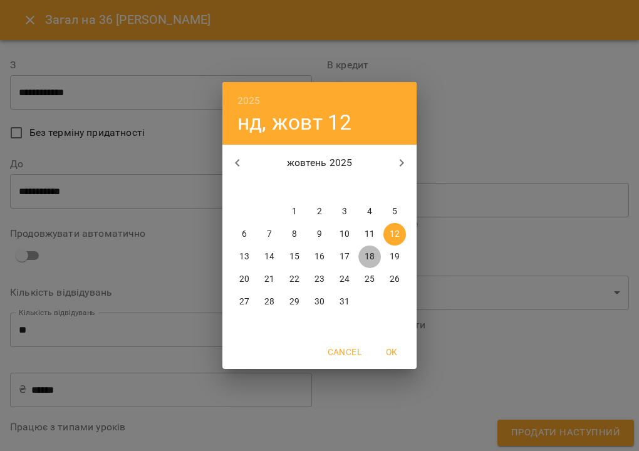
click at [370, 264] on button "18" at bounding box center [369, 256] width 23 height 23
type input "**********"
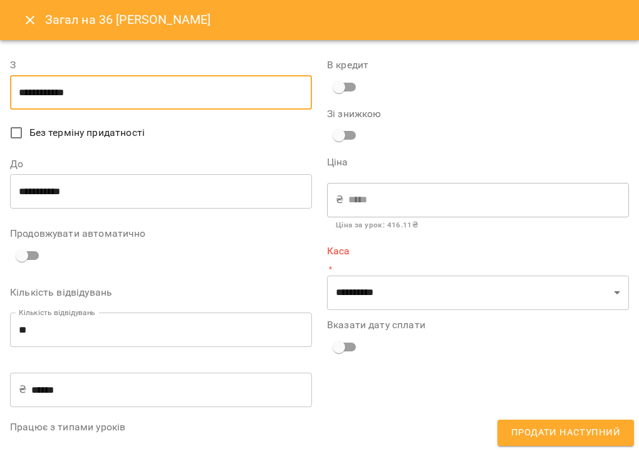
click at [207, 96] on input "**********" at bounding box center [161, 92] width 302 height 35
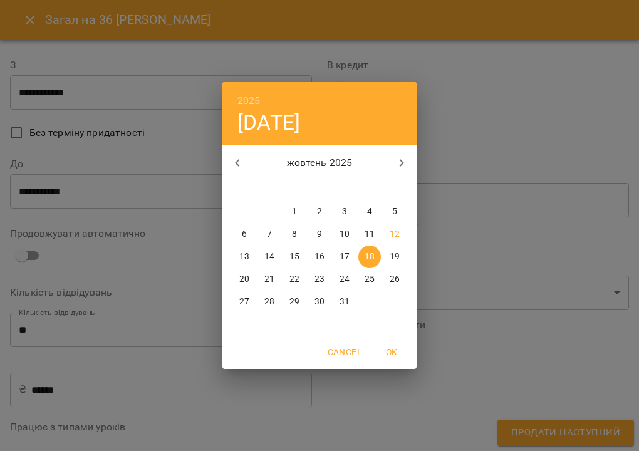
click at [350, 352] on span "Cancel" at bounding box center [344, 351] width 34 height 15
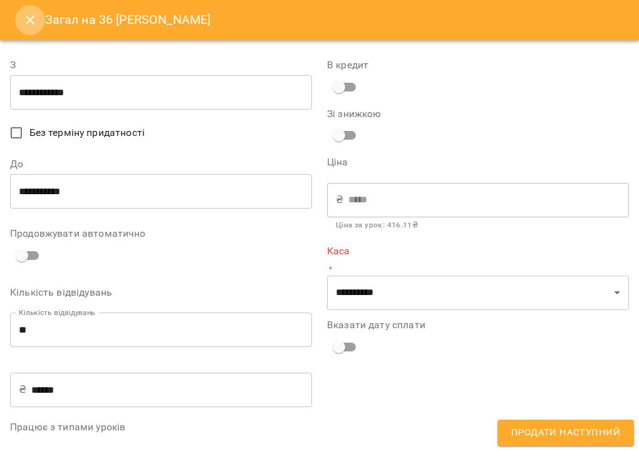
click at [29, 18] on icon "Close" at bounding box center [30, 20] width 15 height 15
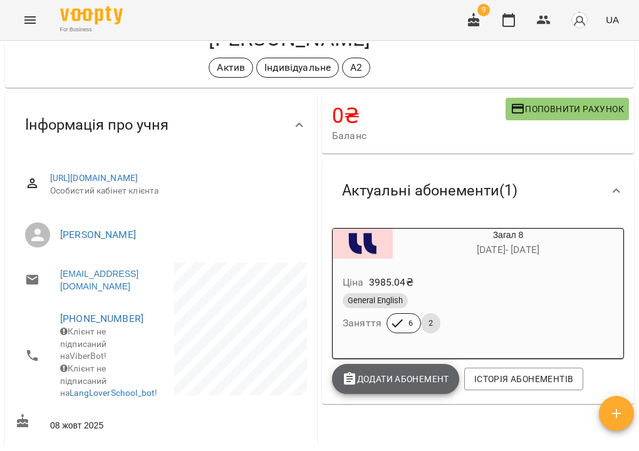
click at [369, 378] on span "Додати Абонемент" at bounding box center [395, 378] width 107 height 15
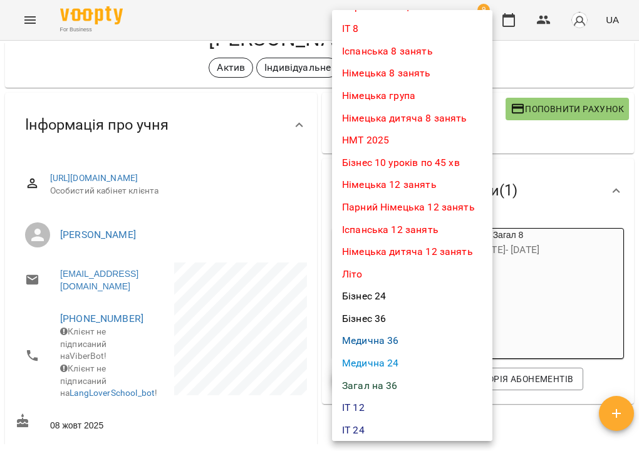
click at [376, 376] on li "Загал на 36" at bounding box center [412, 385] width 160 height 23
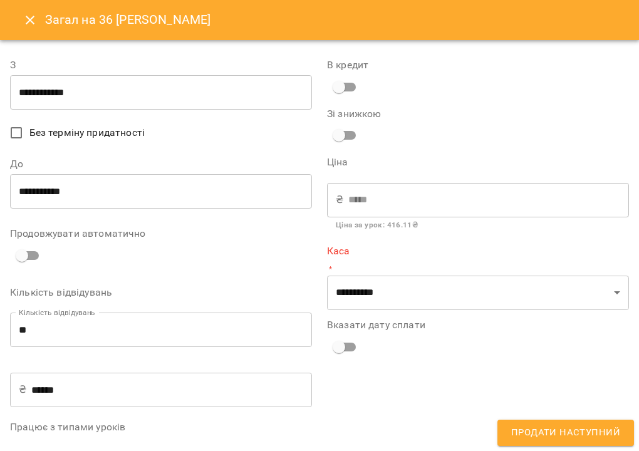
click at [76, 83] on input "**********" at bounding box center [161, 92] width 302 height 35
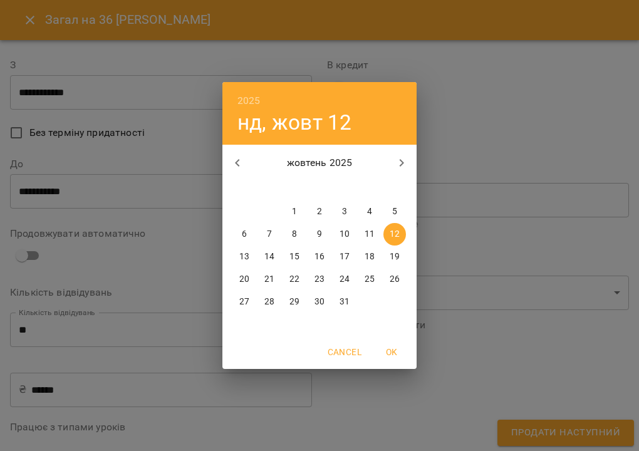
click at [391, 257] on p "19" at bounding box center [394, 256] width 10 height 13
type input "**********"
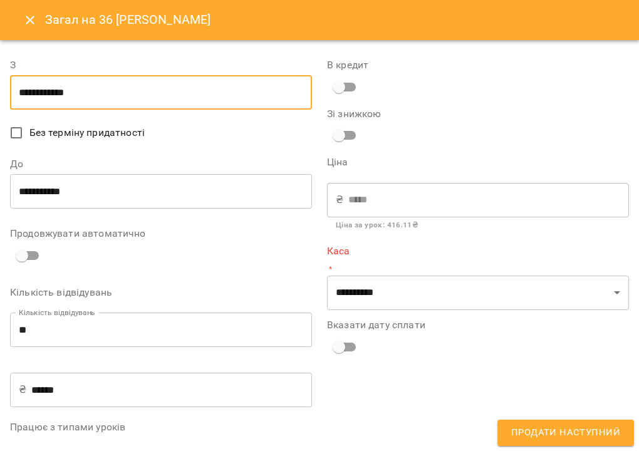
click at [133, 197] on input "**********" at bounding box center [161, 191] width 302 height 35
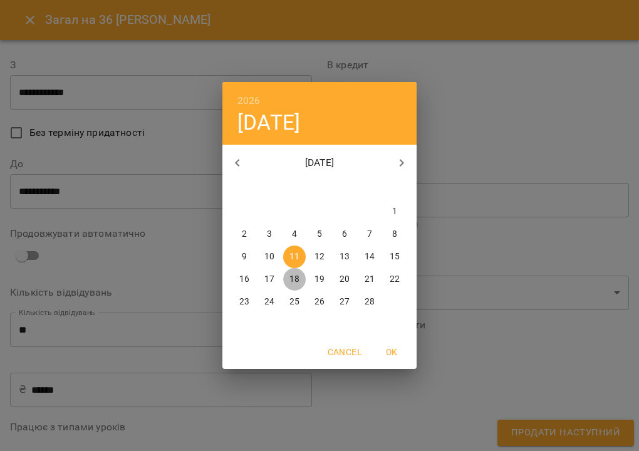
click at [287, 279] on span "18" at bounding box center [294, 279] width 23 height 13
type input "**********"
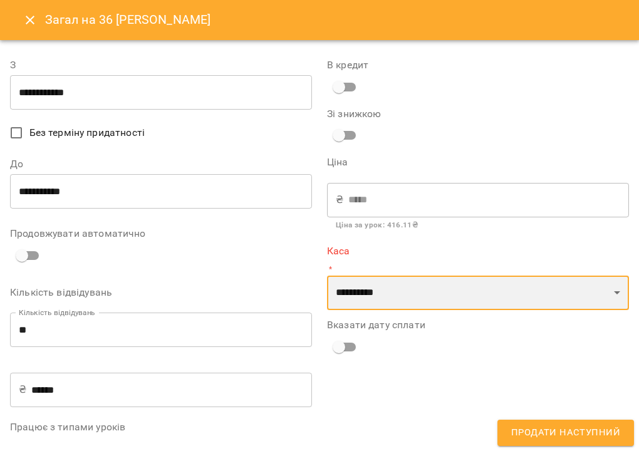
select select "****"
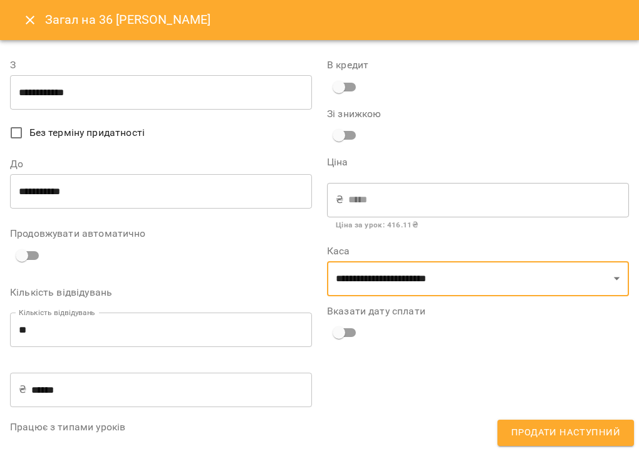
click at [342, 342] on div "**********" at bounding box center [477, 268] width 317 height 450
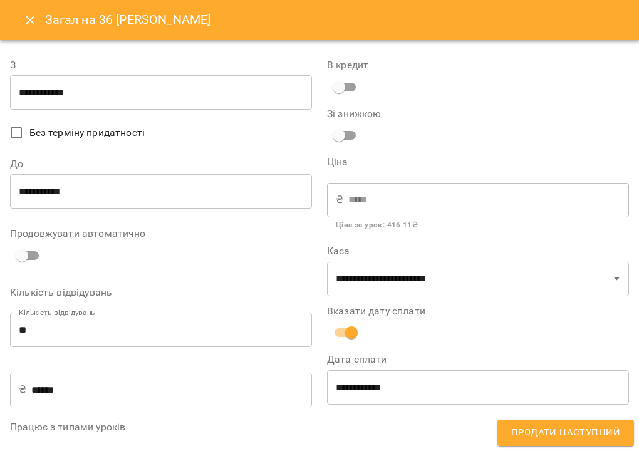
click at [418, 396] on input "**********" at bounding box center [478, 386] width 302 height 35
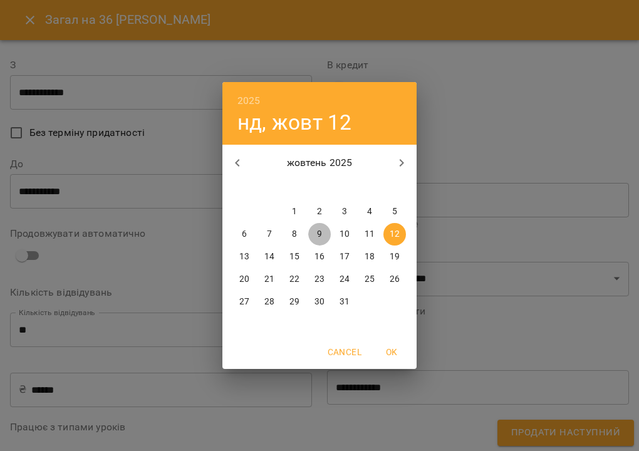
click at [322, 233] on span "9" at bounding box center [319, 234] width 23 height 13
type input "**********"
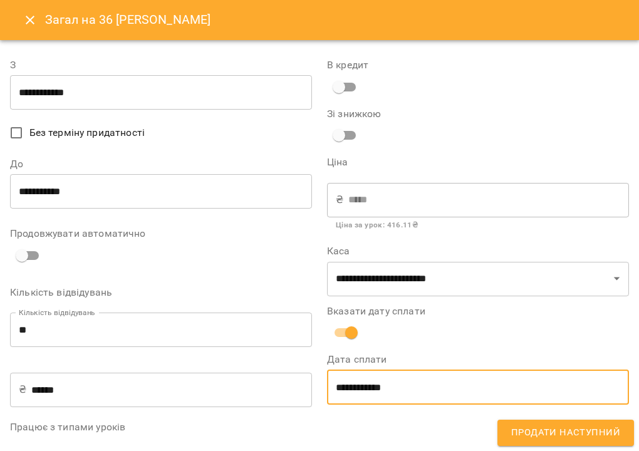
click at [556, 433] on span "Продати наступний" at bounding box center [565, 432] width 109 height 16
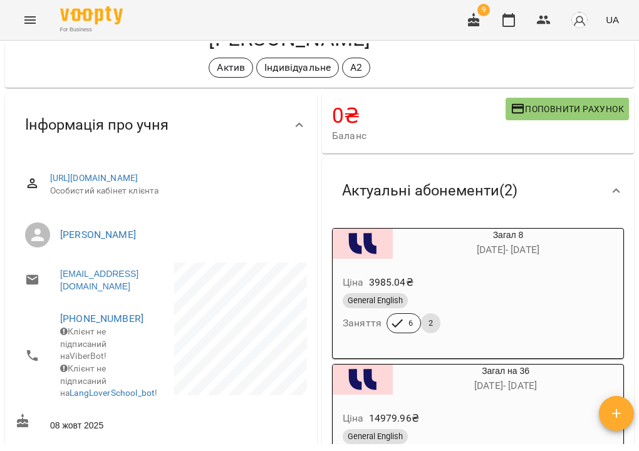
scroll to position [0, 0]
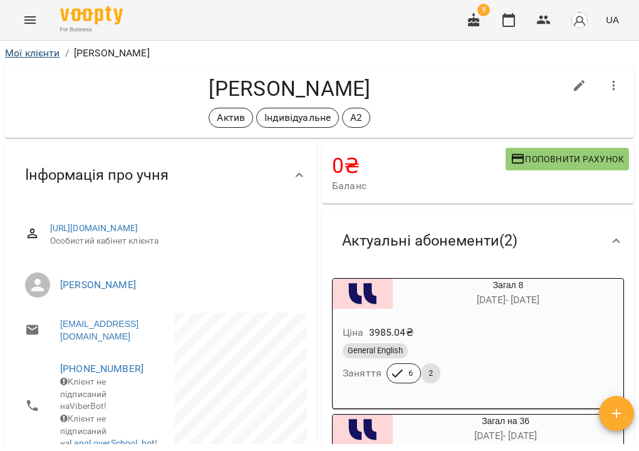
click at [19, 49] on link "Мої клієнти" at bounding box center [32, 53] width 55 height 12
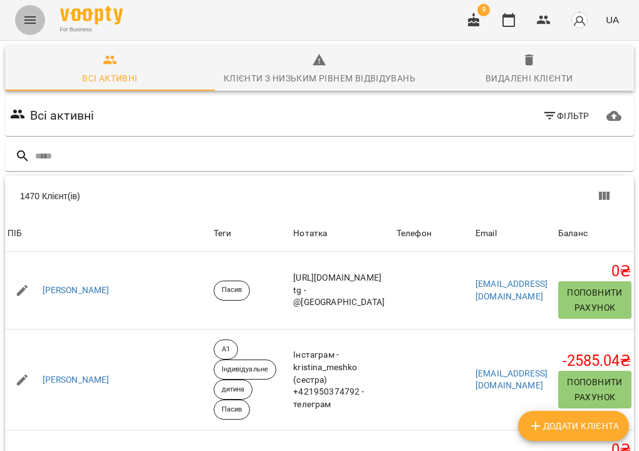
click at [34, 33] on button "Menu" at bounding box center [30, 20] width 30 height 30
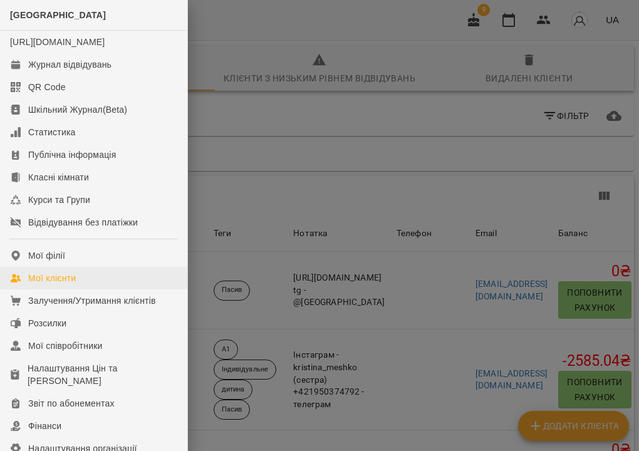
scroll to position [57, 0]
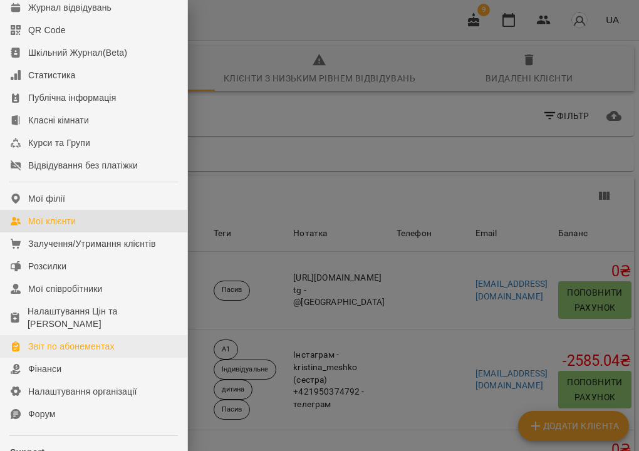
click at [67, 352] on div "Звіт по абонементах" at bounding box center [71, 346] width 86 height 13
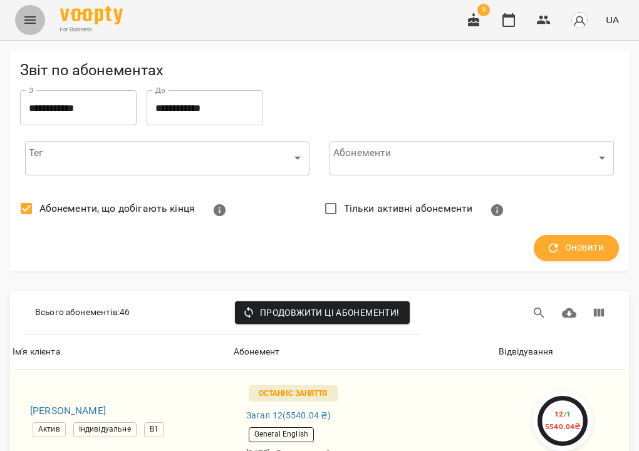
click at [31, 20] on icon "Menu" at bounding box center [29, 20] width 11 height 8
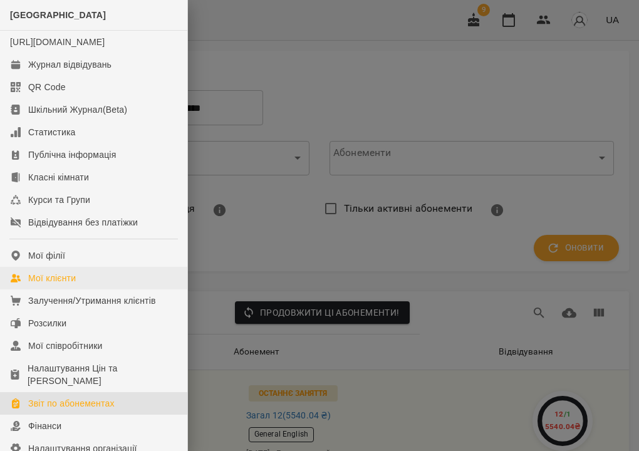
click at [71, 284] on div "Мої клієнти" at bounding box center [52, 278] width 48 height 13
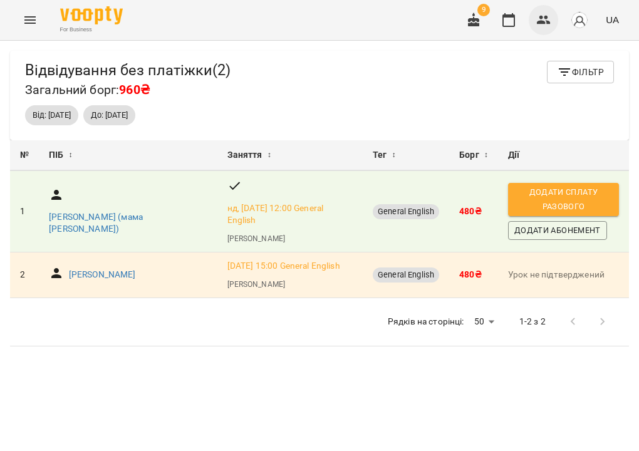
click at [545, 18] on icon "button" at bounding box center [543, 20] width 14 height 9
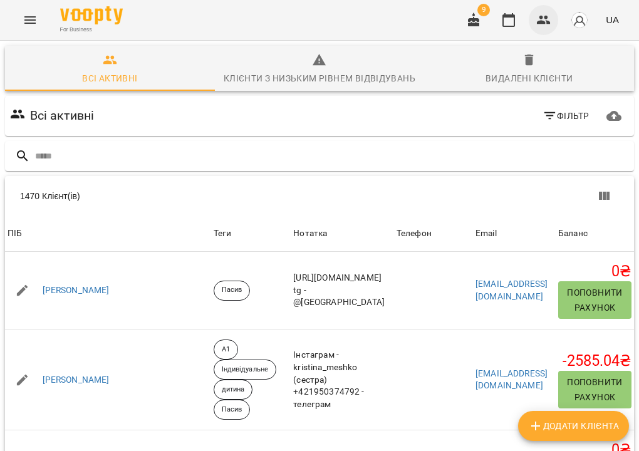
click at [547, 22] on icon "button" at bounding box center [543, 20] width 15 height 15
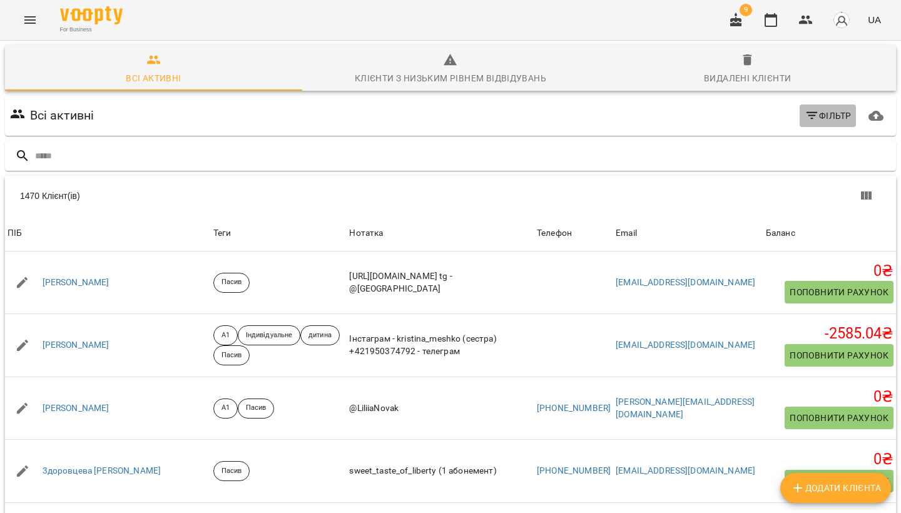
click at [638, 114] on icon "button" at bounding box center [812, 115] width 15 height 15
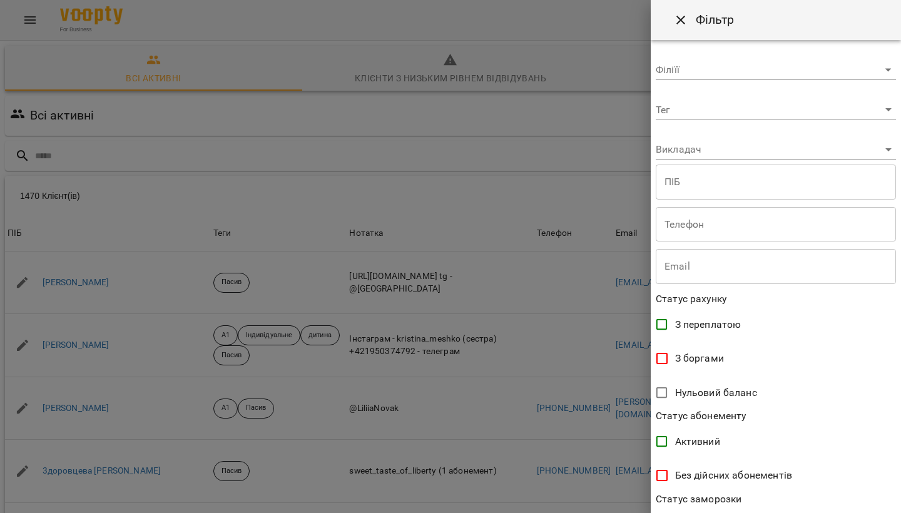
click at [638, 113] on body "For Business 9 UA Всі активні Клієнти з низьким рівнем відвідувань Видалені клі…" at bounding box center [450, 326] width 901 height 652
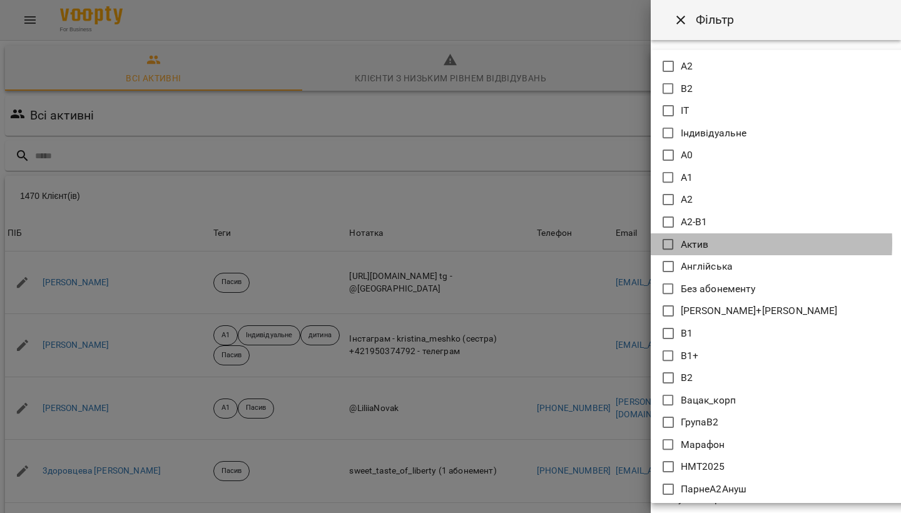
click at [638, 243] on icon at bounding box center [668, 244] width 15 height 15
type input "*****"
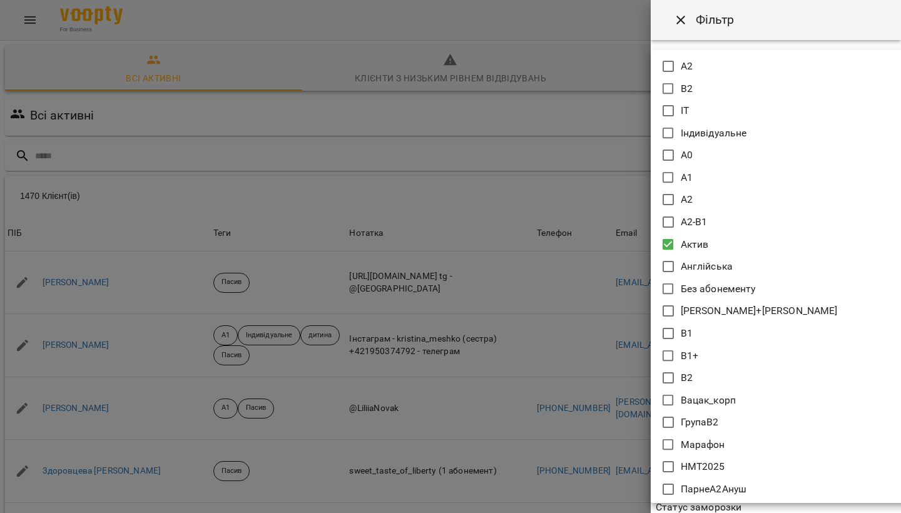
click at [620, 250] on div at bounding box center [450, 256] width 901 height 513
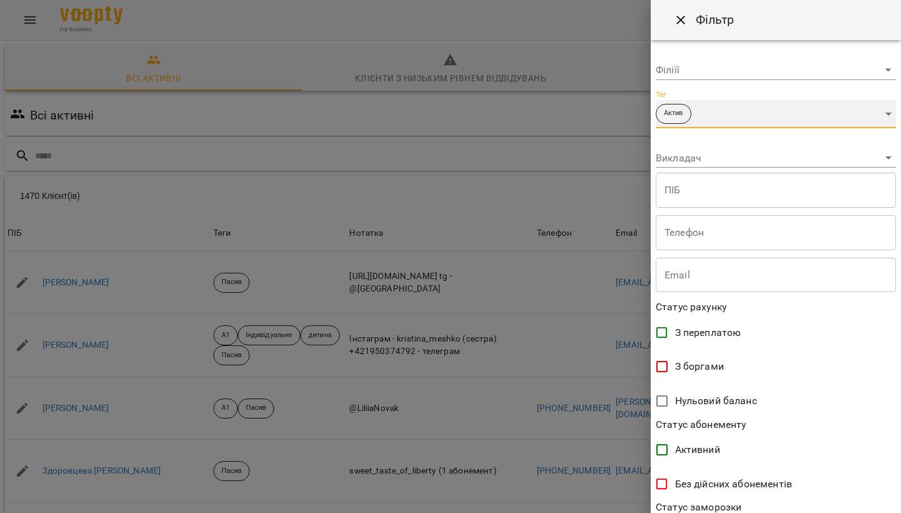
scroll to position [50, 0]
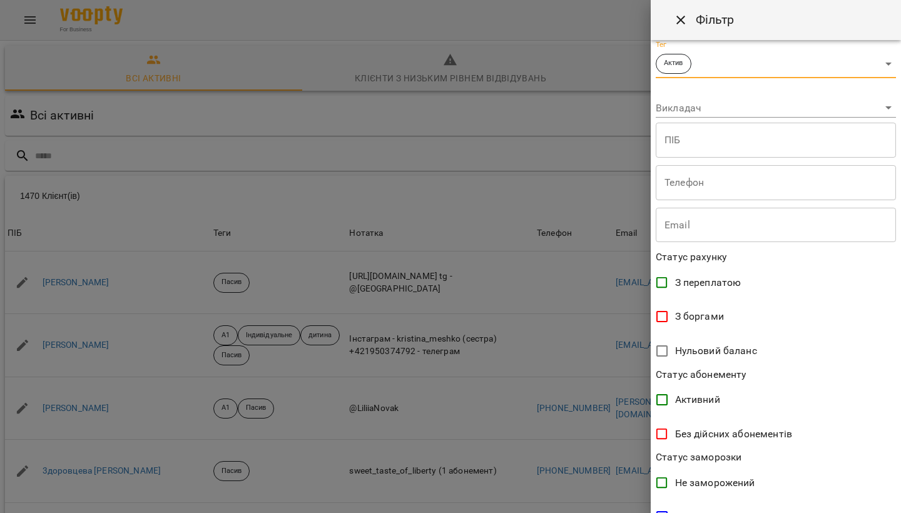
click at [638, 436] on span "Без дійсних абонементів" at bounding box center [733, 434] width 117 height 15
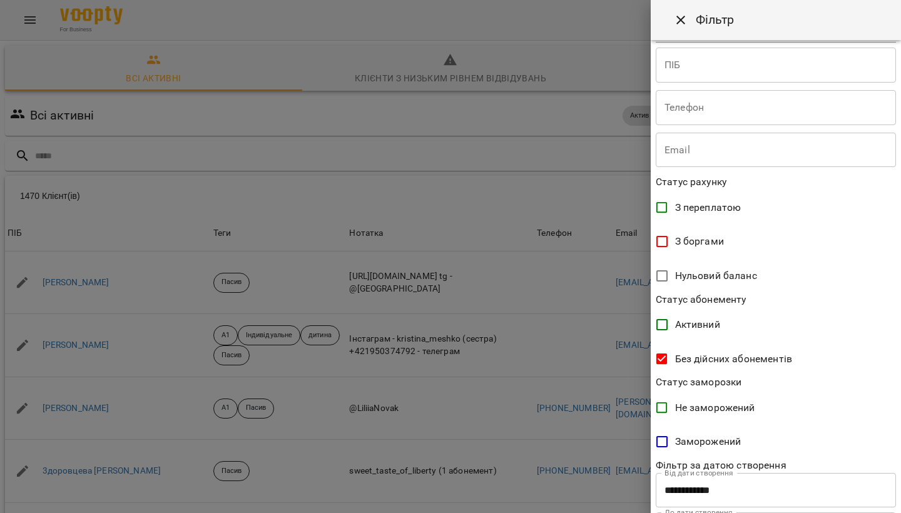
scroll to position [191, 0]
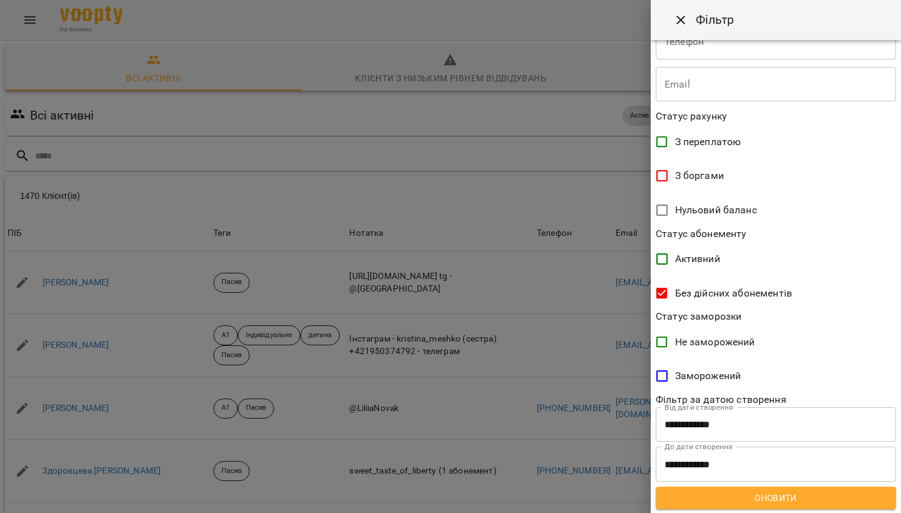
click at [638, 450] on span "Оновити" at bounding box center [776, 498] width 220 height 15
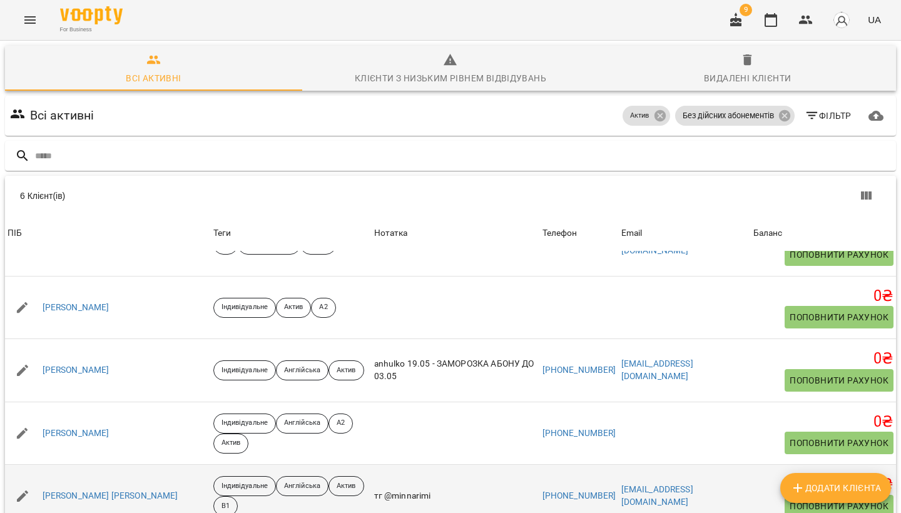
scroll to position [151, 0]
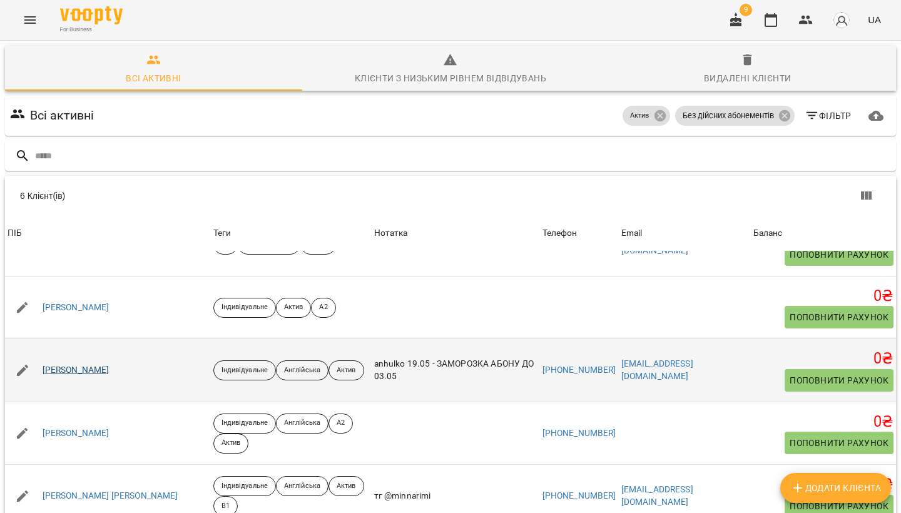
click at [91, 364] on link "Гулько Анастасія Вікторівна" at bounding box center [76, 370] width 67 height 13
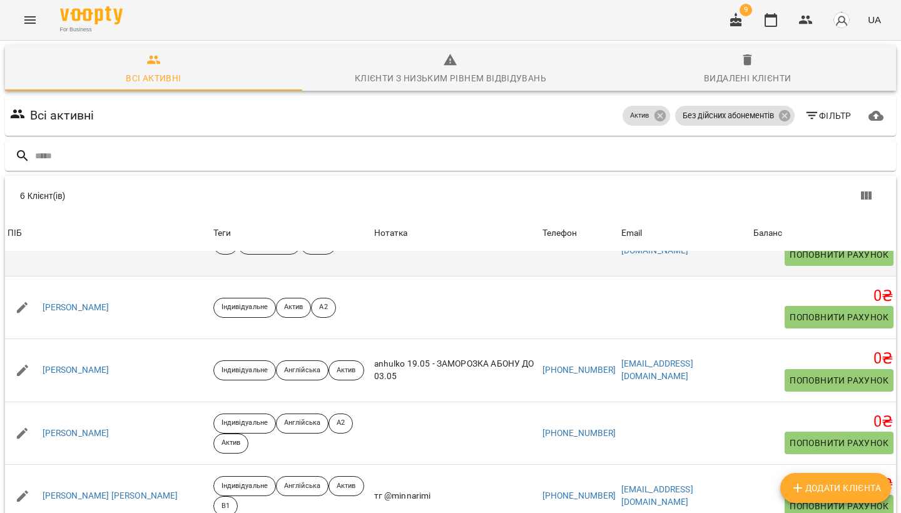
scroll to position [76, 0]
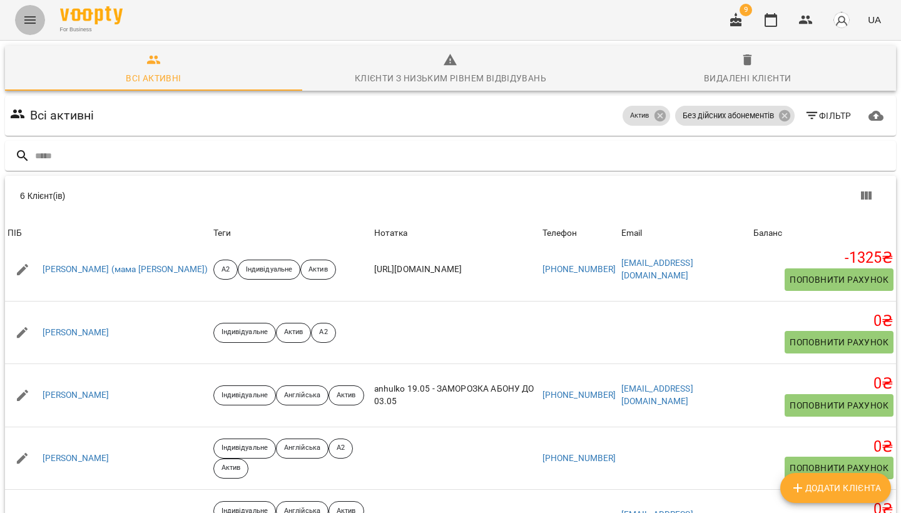
click at [31, 23] on icon "Menu" at bounding box center [29, 20] width 11 height 8
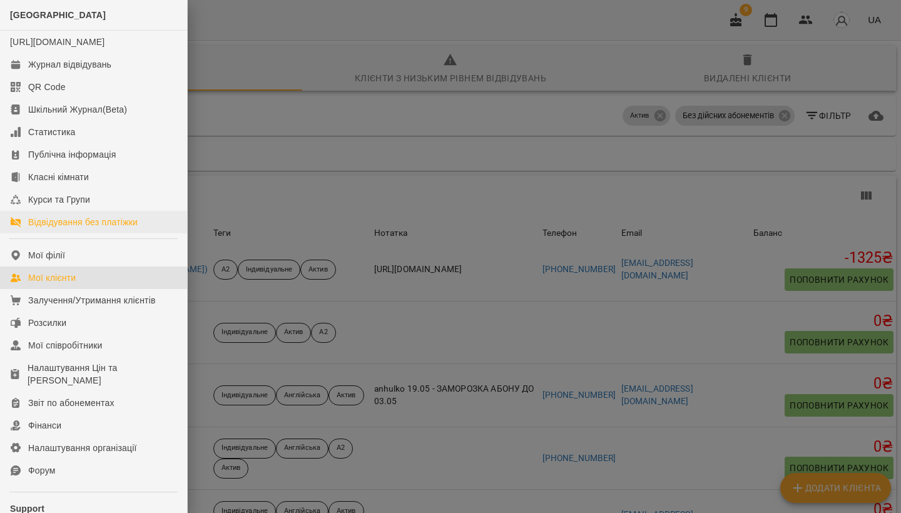
click at [78, 228] on div "Відвідування без платіжки" at bounding box center [83, 222] width 110 height 13
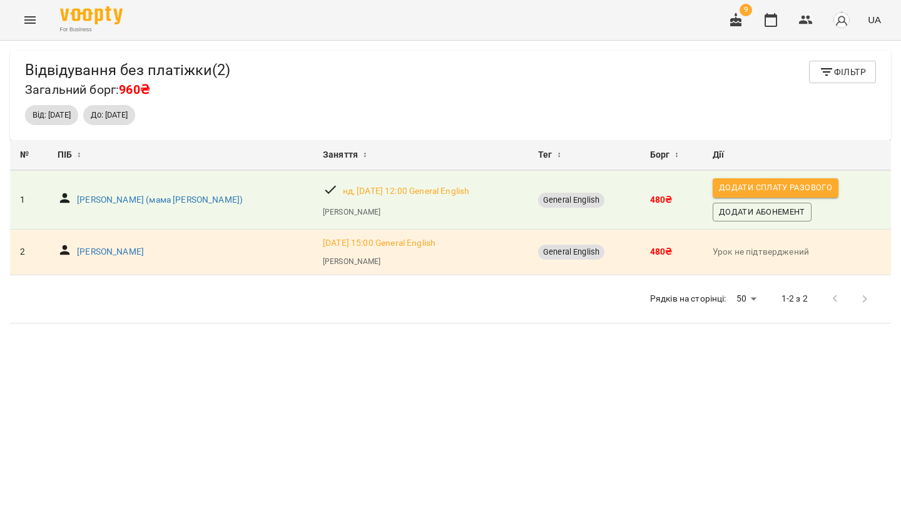
click at [29, 16] on icon "Menu" at bounding box center [30, 20] width 15 height 15
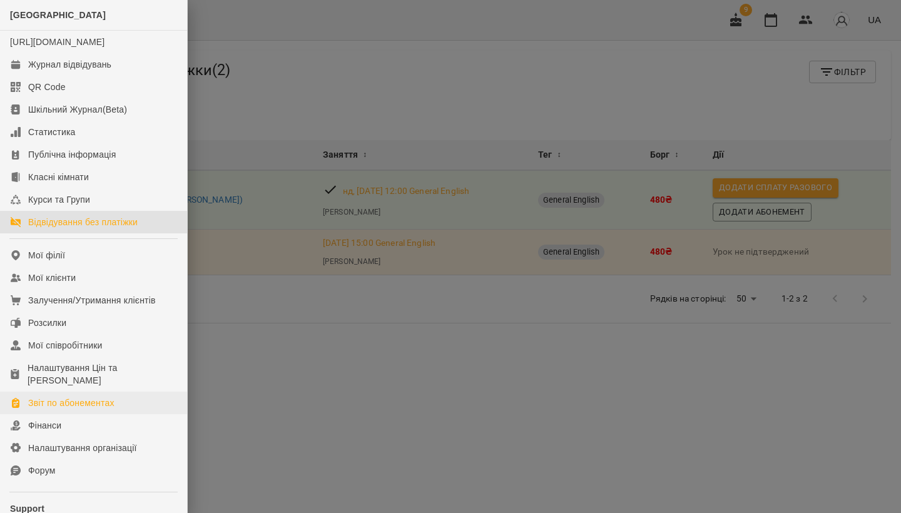
click at [101, 409] on div "Звіт по абонементах" at bounding box center [71, 403] width 86 height 13
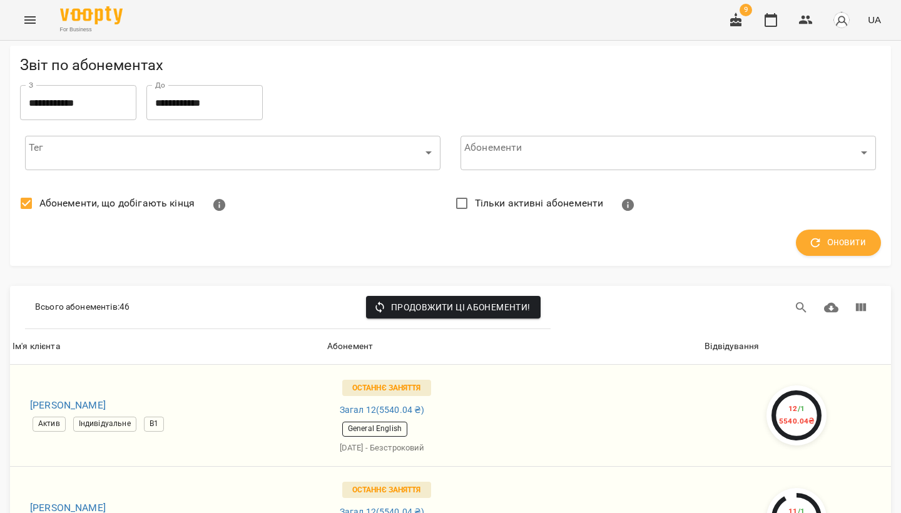
scroll to position [1290, 0]
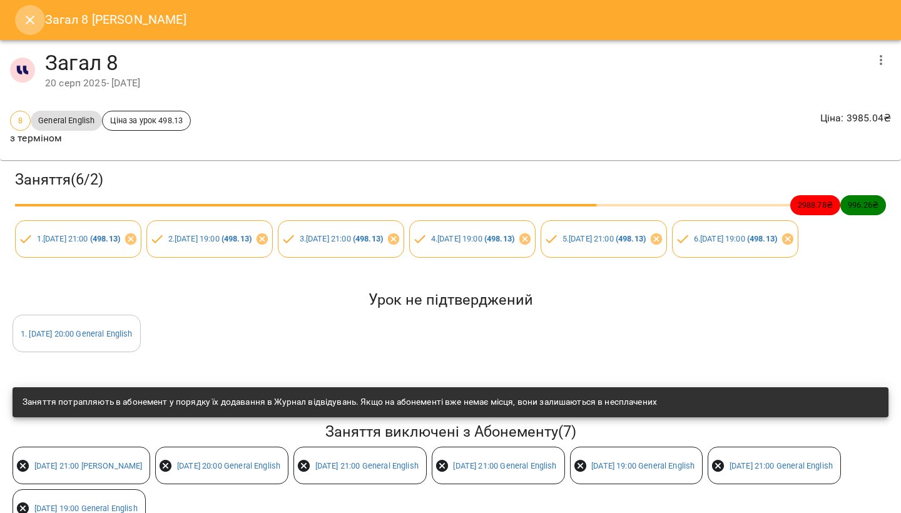
click at [27, 22] on icon "Close" at bounding box center [30, 20] width 15 height 15
